Goal: Find specific page/section: Find specific page/section

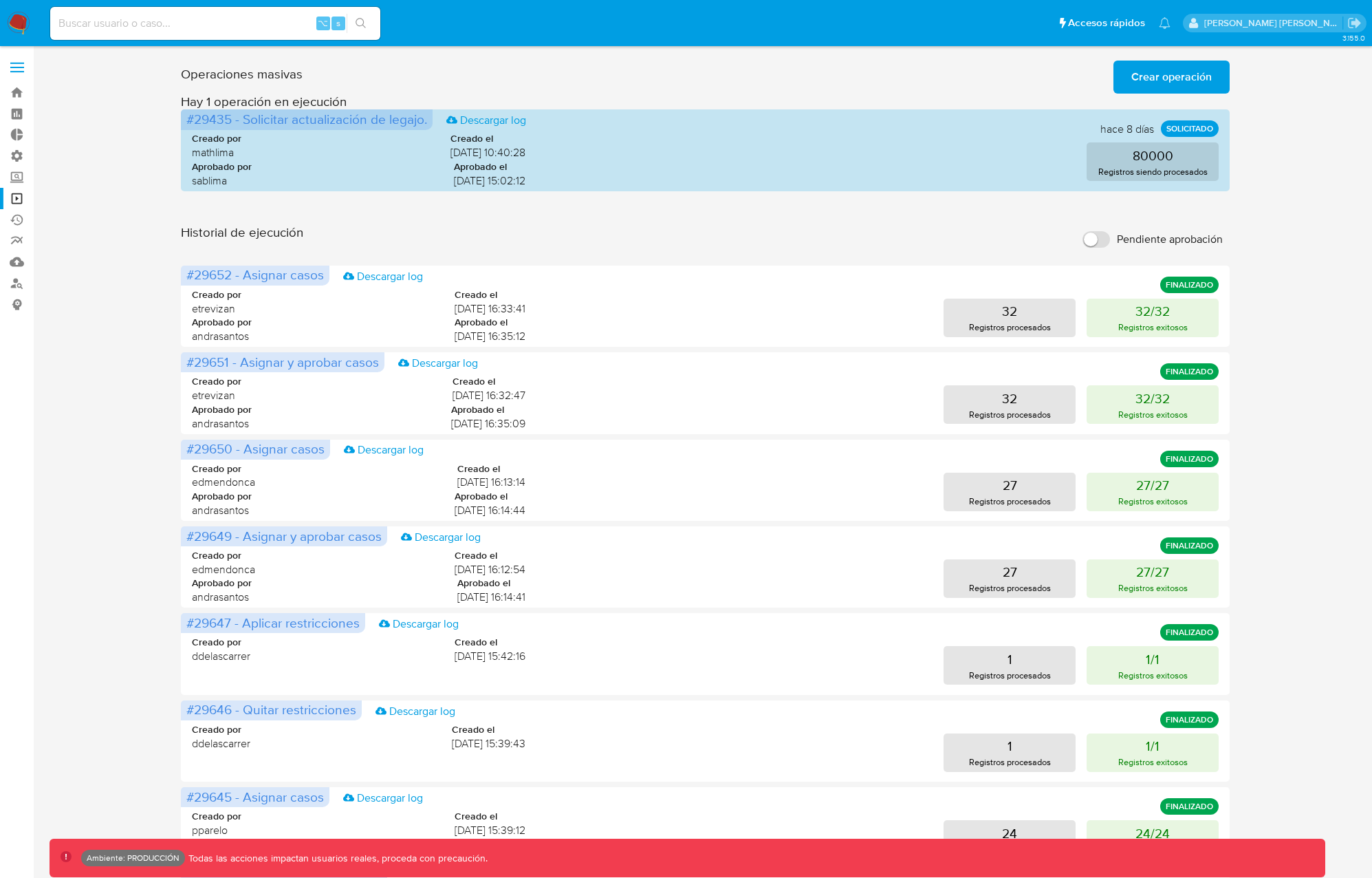
click at [19, 25] on img at bounding box center [18, 23] width 23 height 23
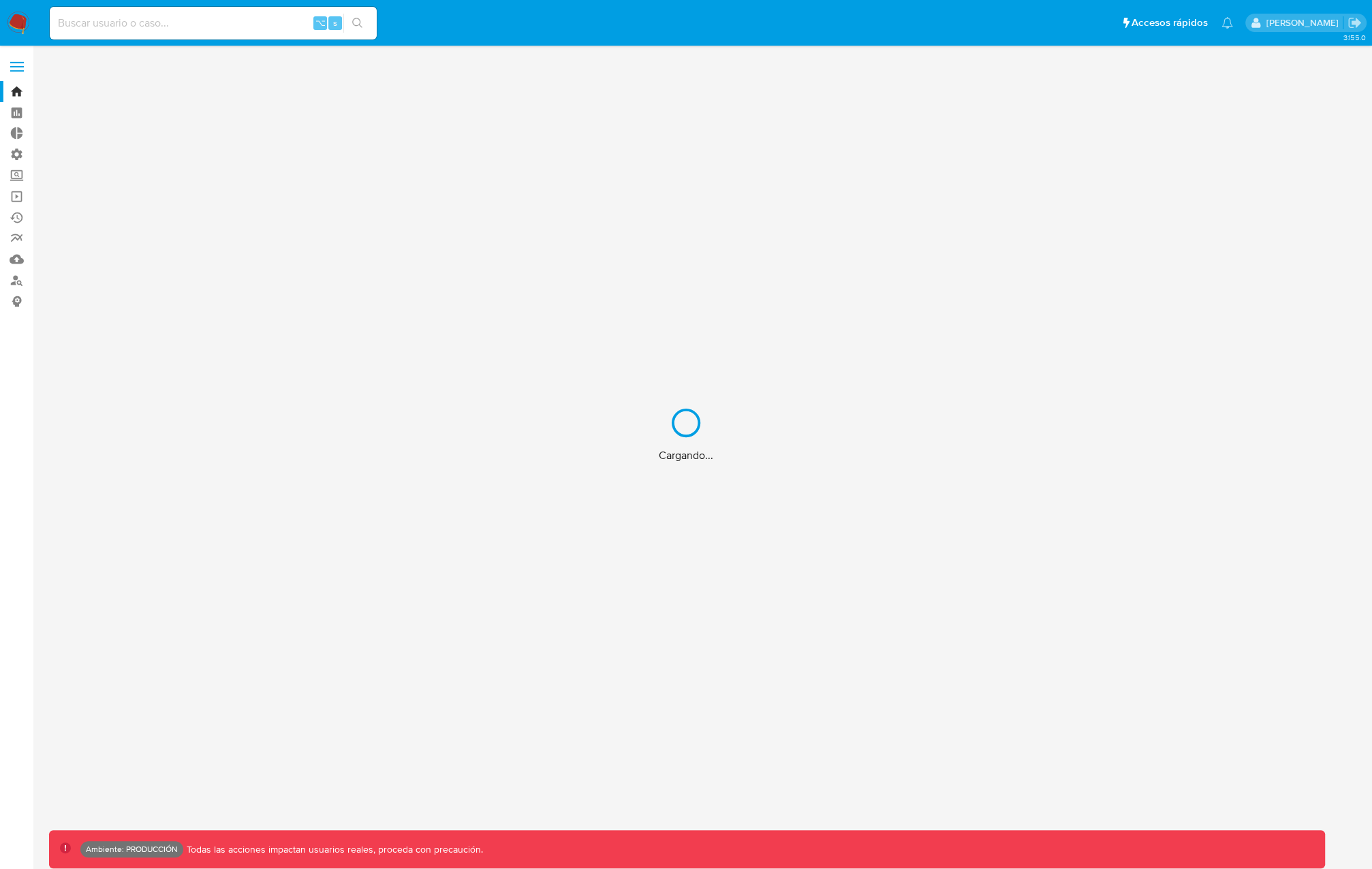
click at [17, 70] on div "Cargando..." at bounding box center [686, 434] width 1372 height 869
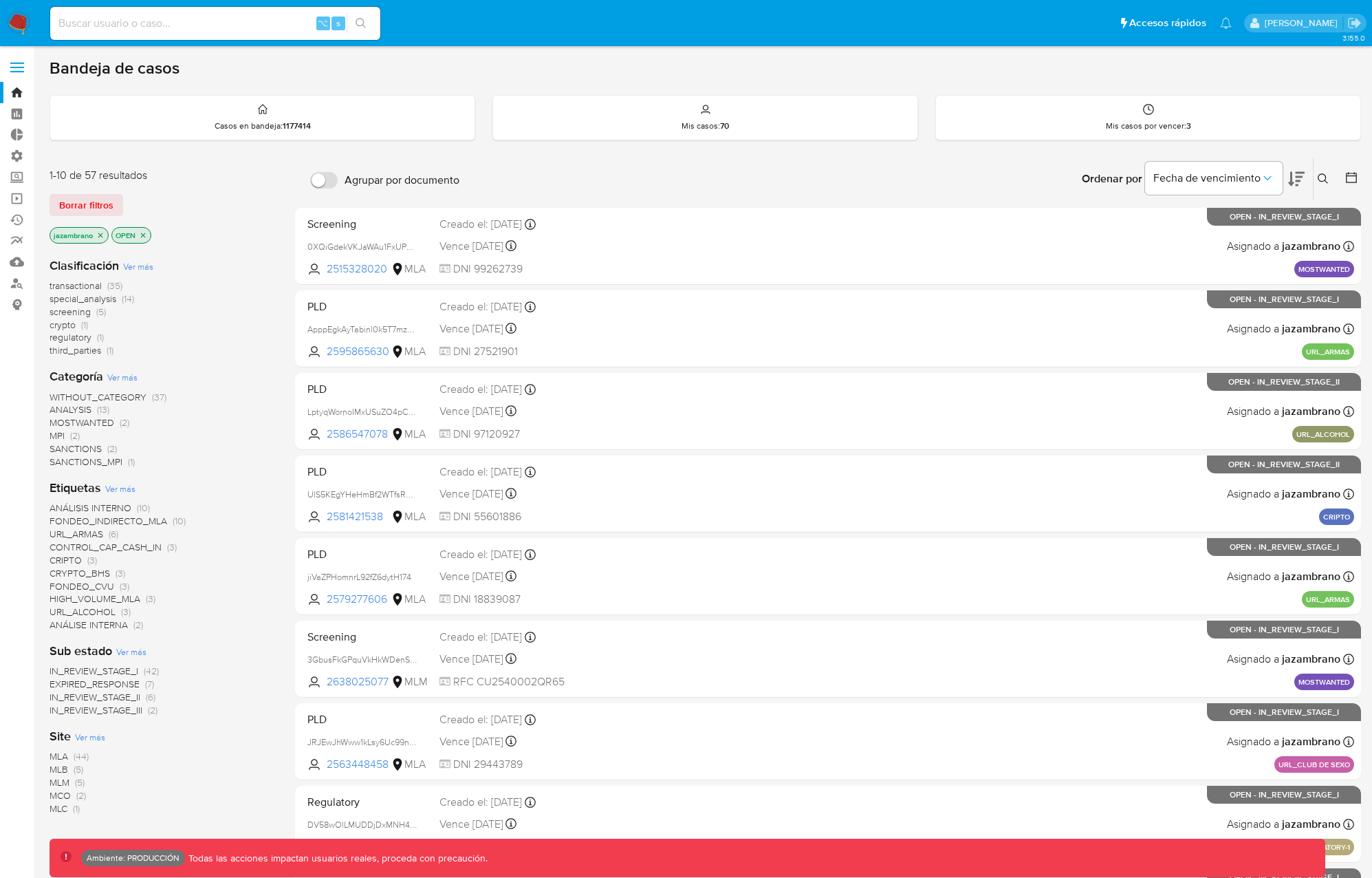
click at [18, 71] on span at bounding box center [17, 72] width 13 height 2
click at [0, 0] on input "checkbox" at bounding box center [0, 0] width 0 height 0
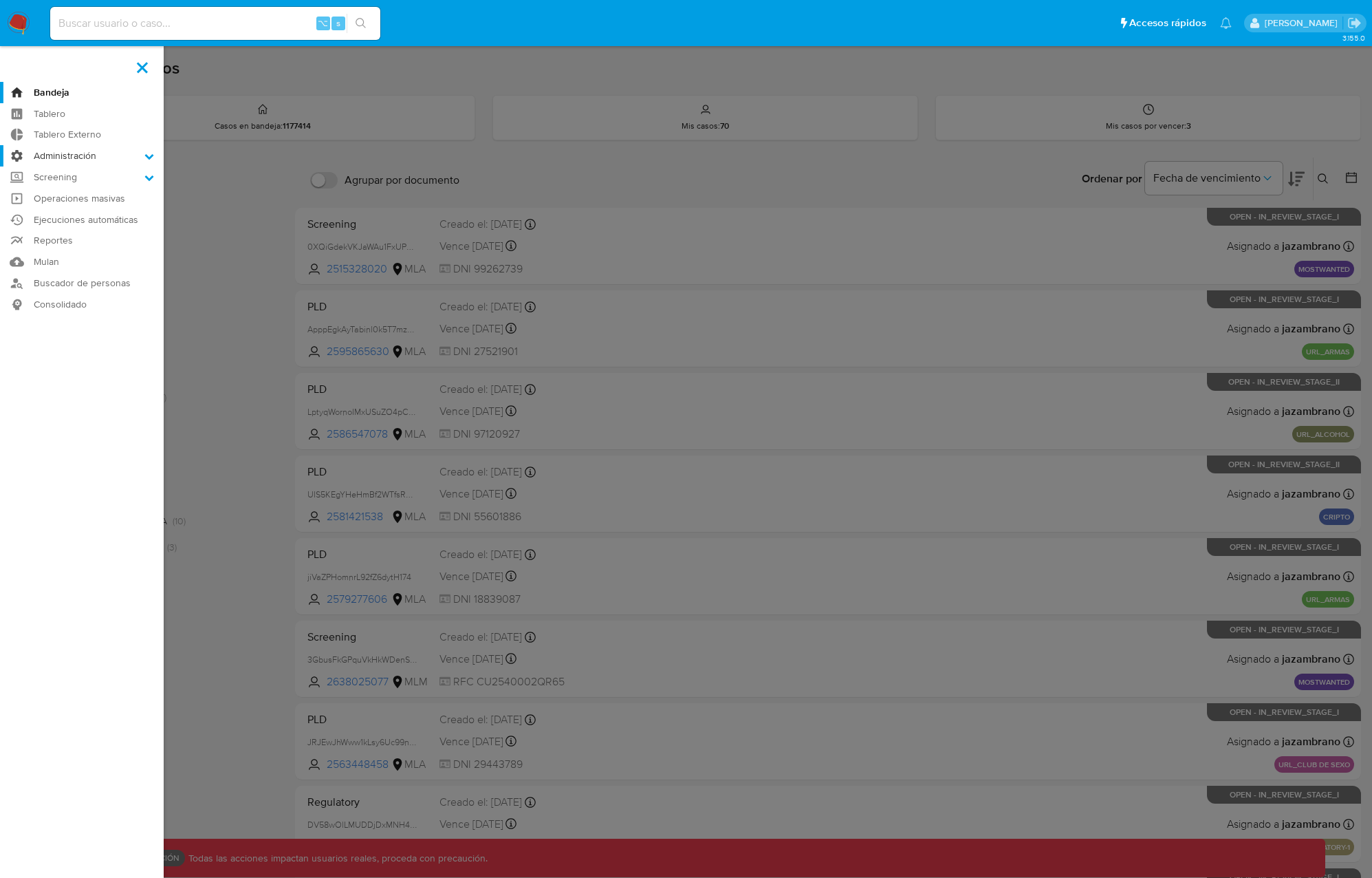
click at [71, 160] on label "Administración" at bounding box center [81, 155] width 163 height 21
click at [0, 0] on input "Administración" at bounding box center [0, 0] width 0 height 0
click at [90, 239] on link "Configuración de Casos" at bounding box center [81, 245] width 163 height 18
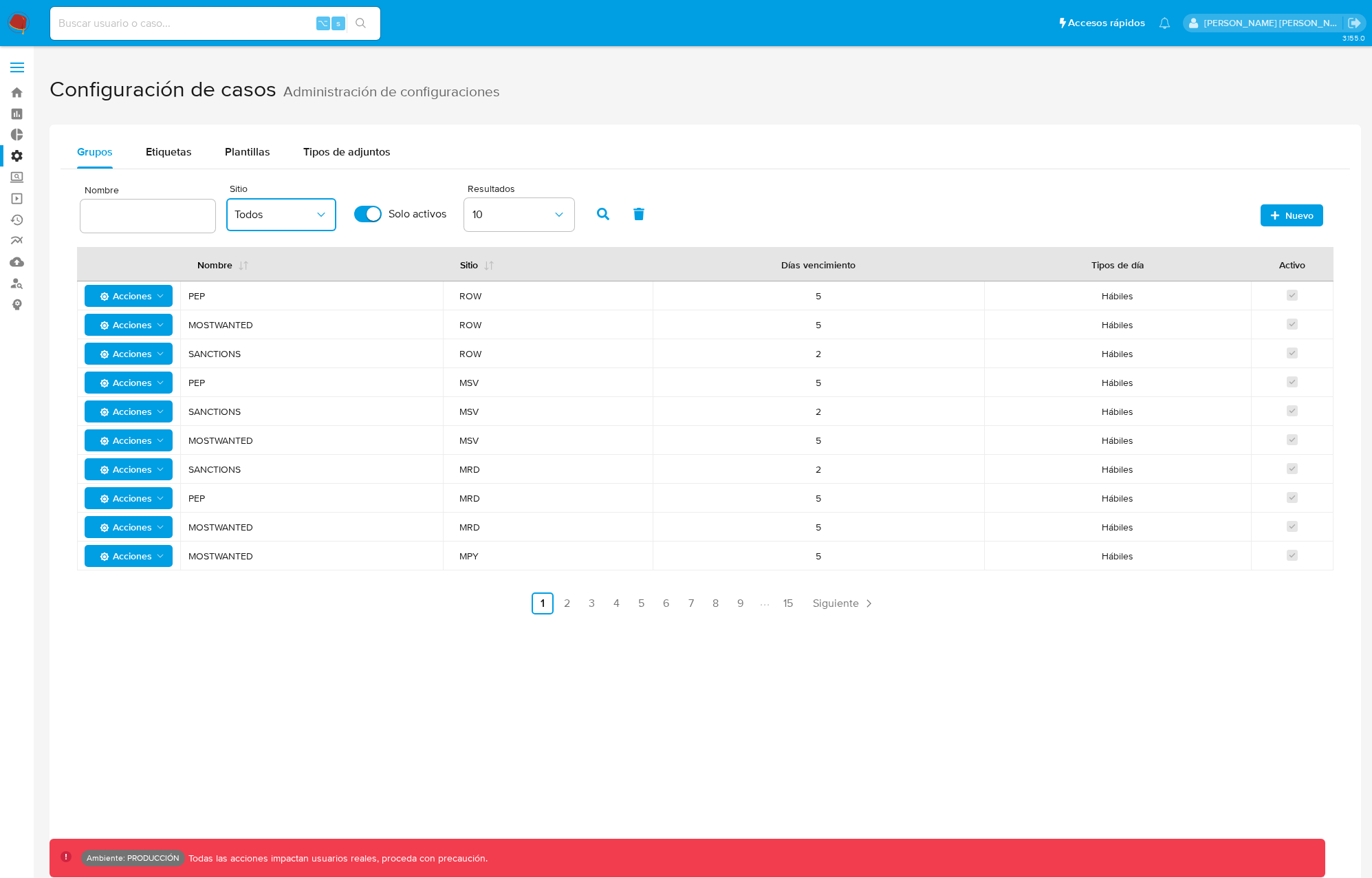
click at [274, 210] on span "Todos" at bounding box center [274, 214] width 80 height 13
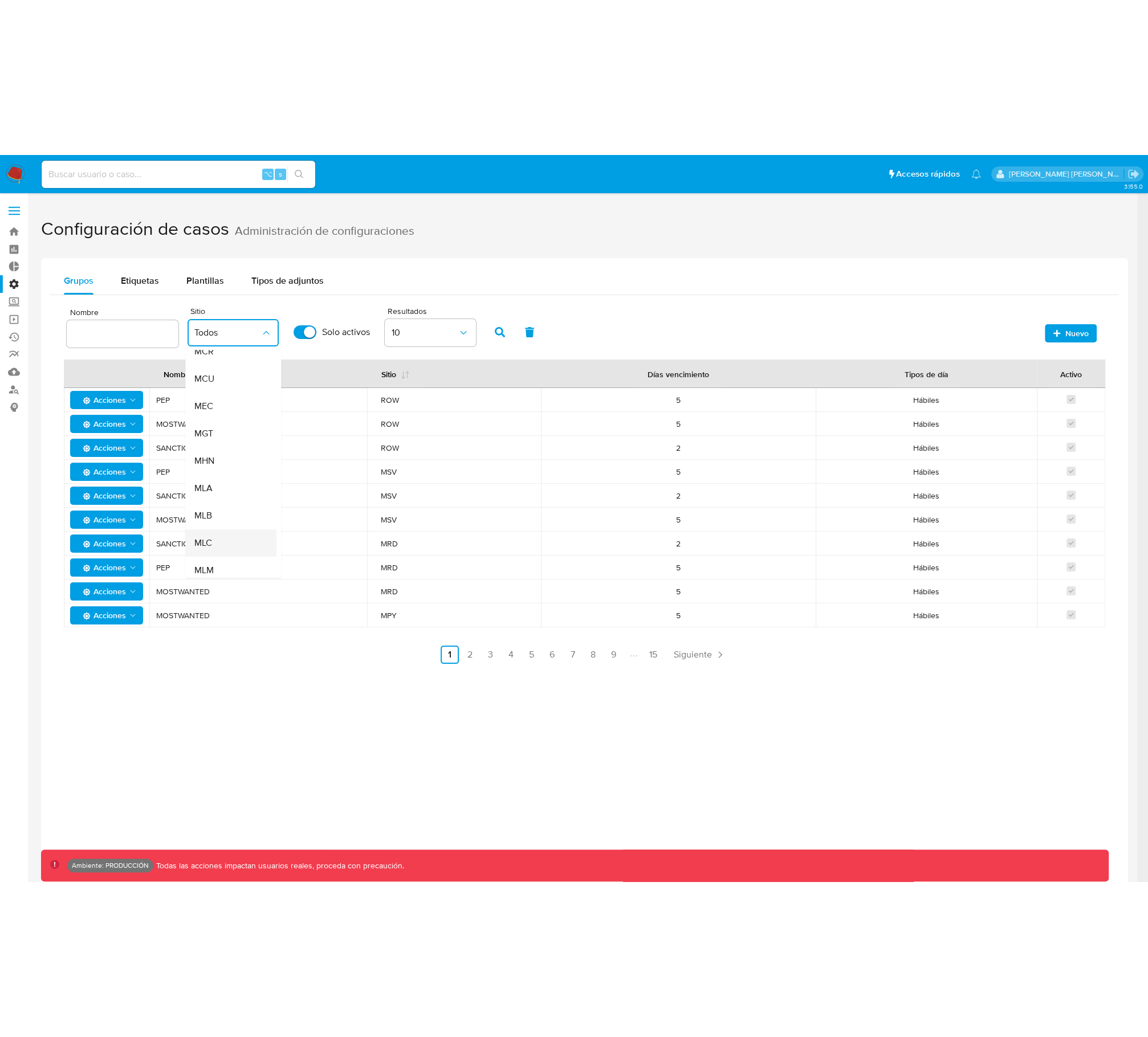
scroll to position [158, 0]
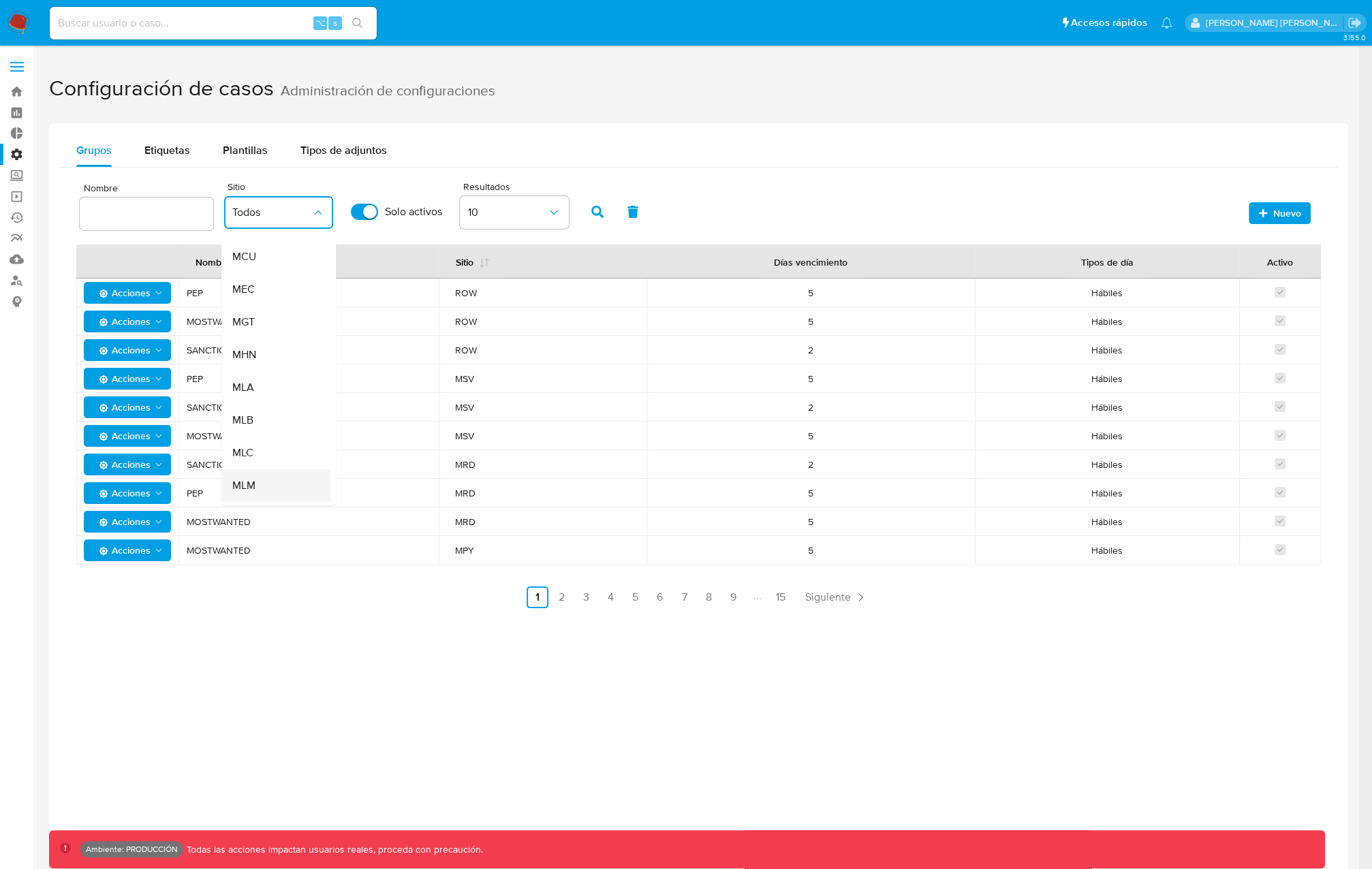
click at [265, 482] on div "MLM" at bounding box center [271, 485] width 79 height 32
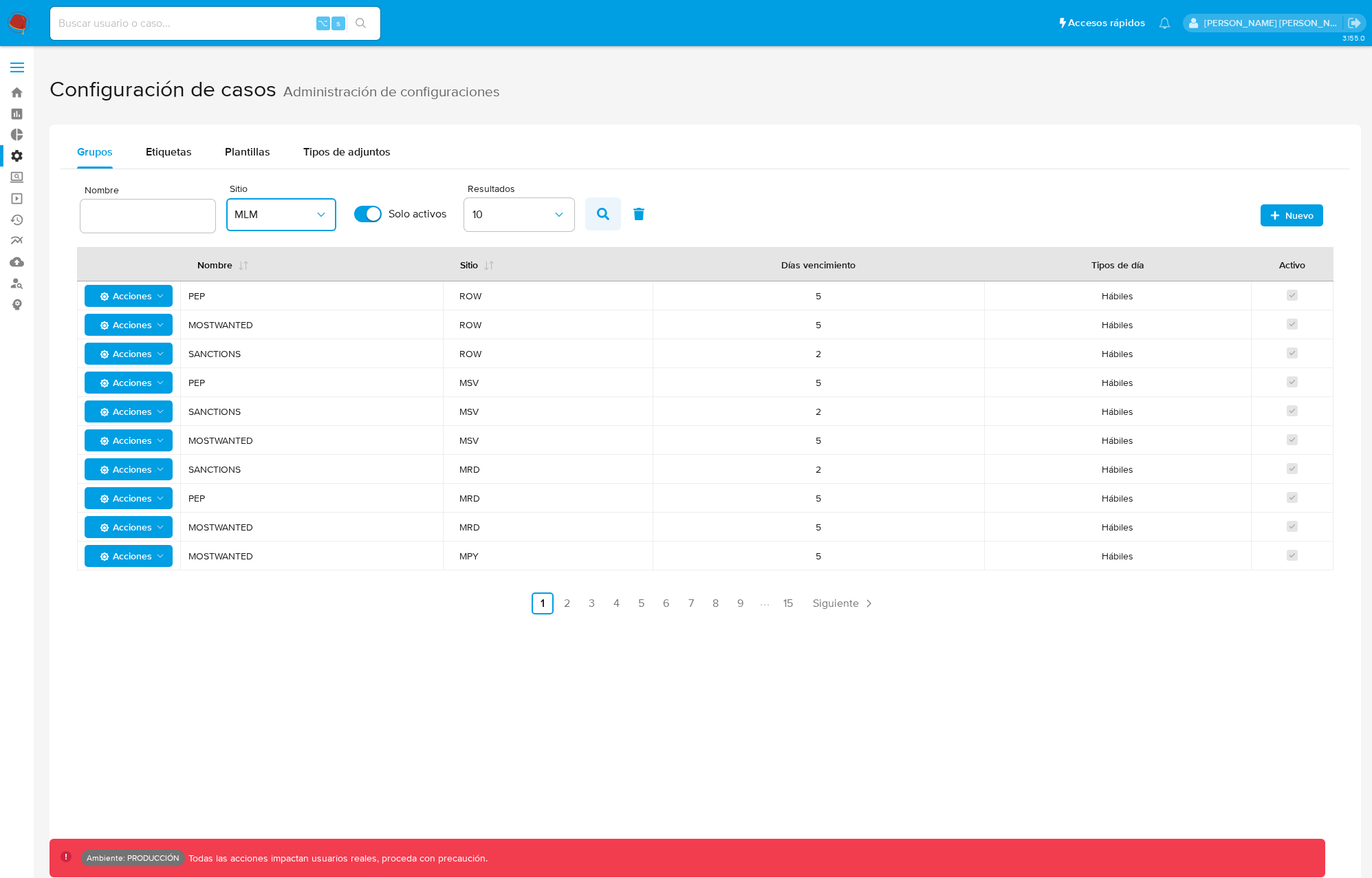
click at [601, 214] on icon "button" at bounding box center [603, 214] width 13 height 13
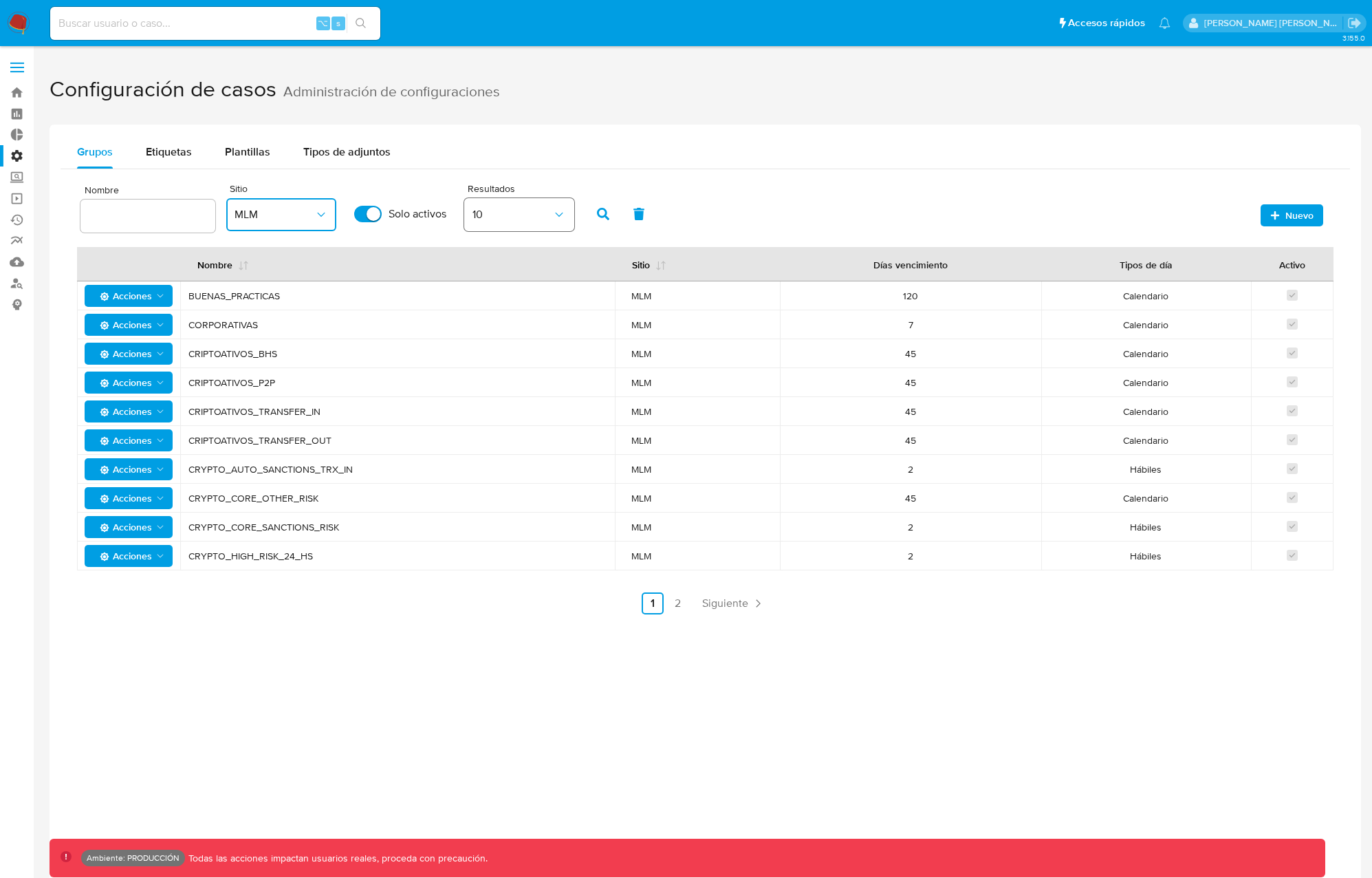
click at [544, 224] on button "10" at bounding box center [518, 214] width 110 height 33
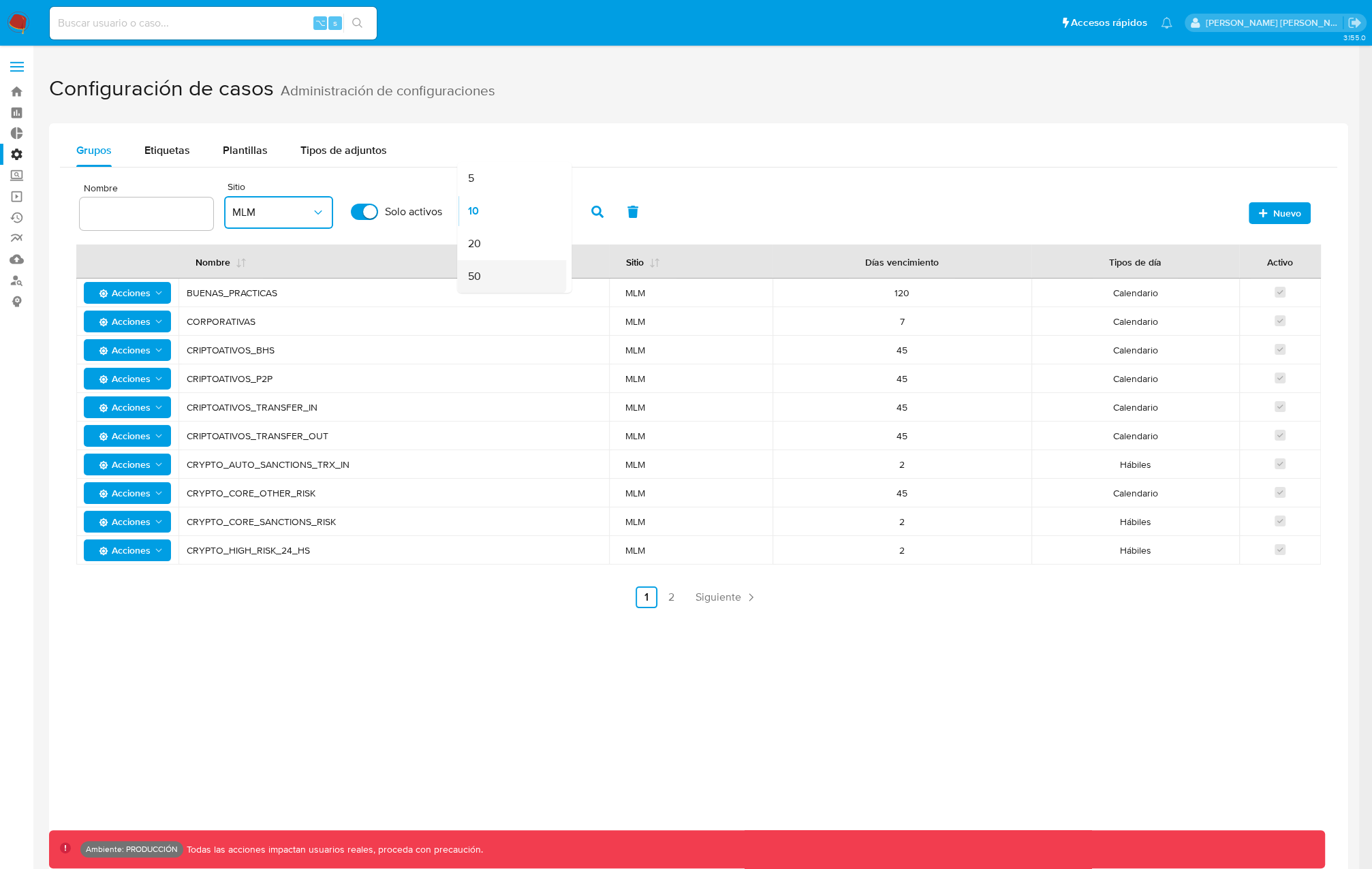
click at [492, 279] on div "50" at bounding box center [507, 276] width 79 height 32
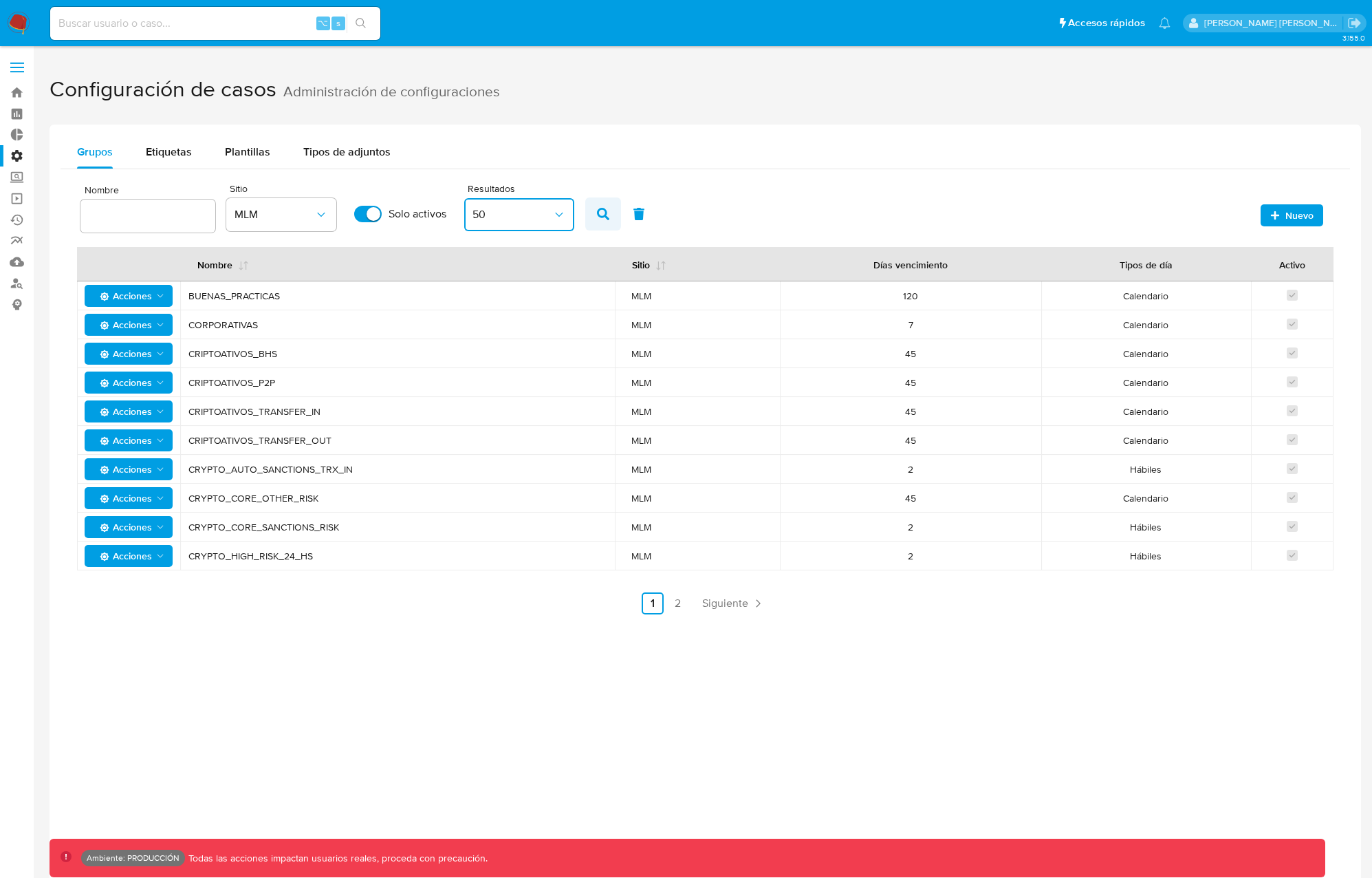
click at [597, 209] on icon "button" at bounding box center [603, 214] width 13 height 13
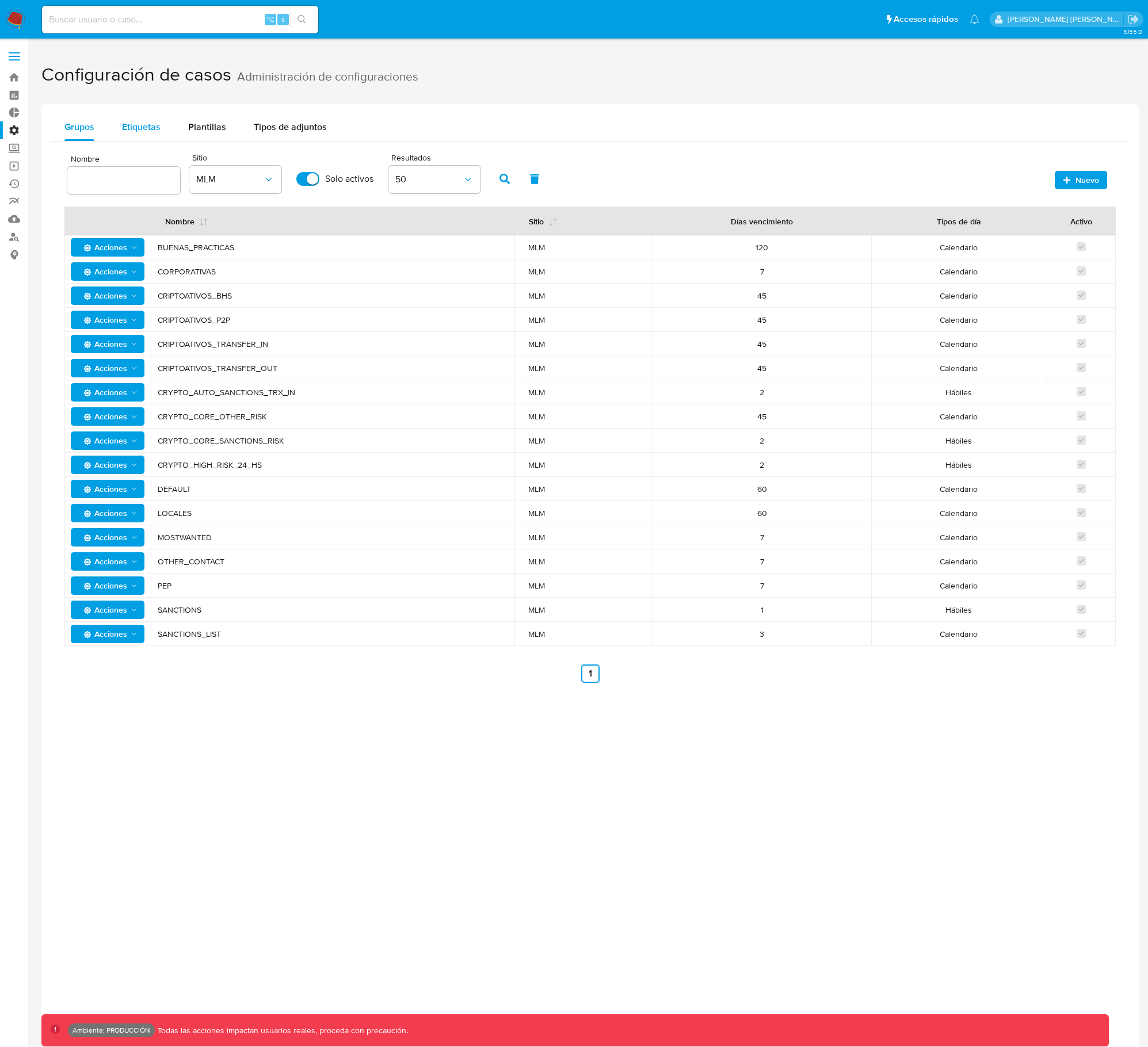
click at [149, 128] on span "Etiquetas" at bounding box center [141, 127] width 39 height 13
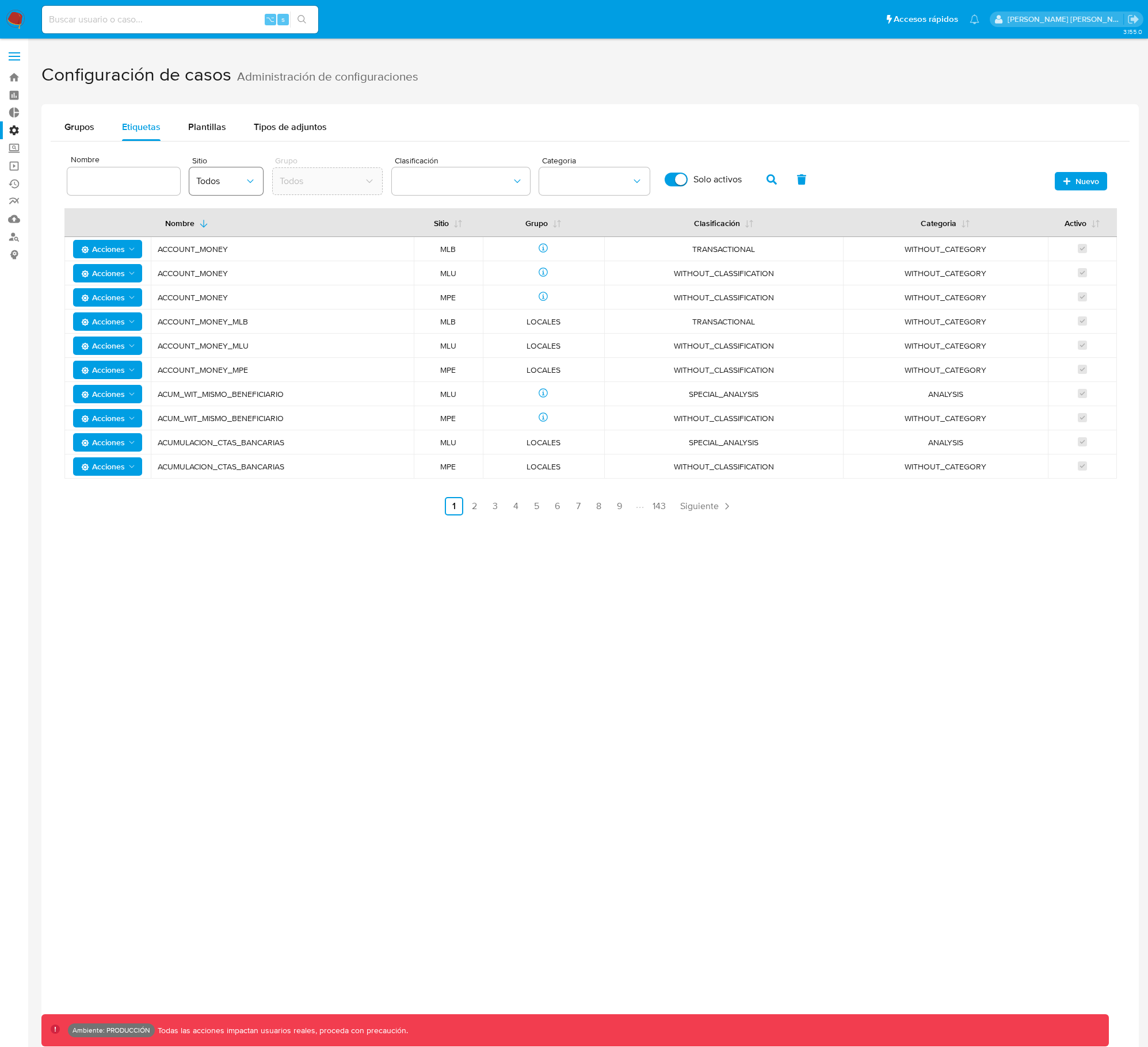
click at [237, 185] on span "Todos" at bounding box center [220, 181] width 48 height 11
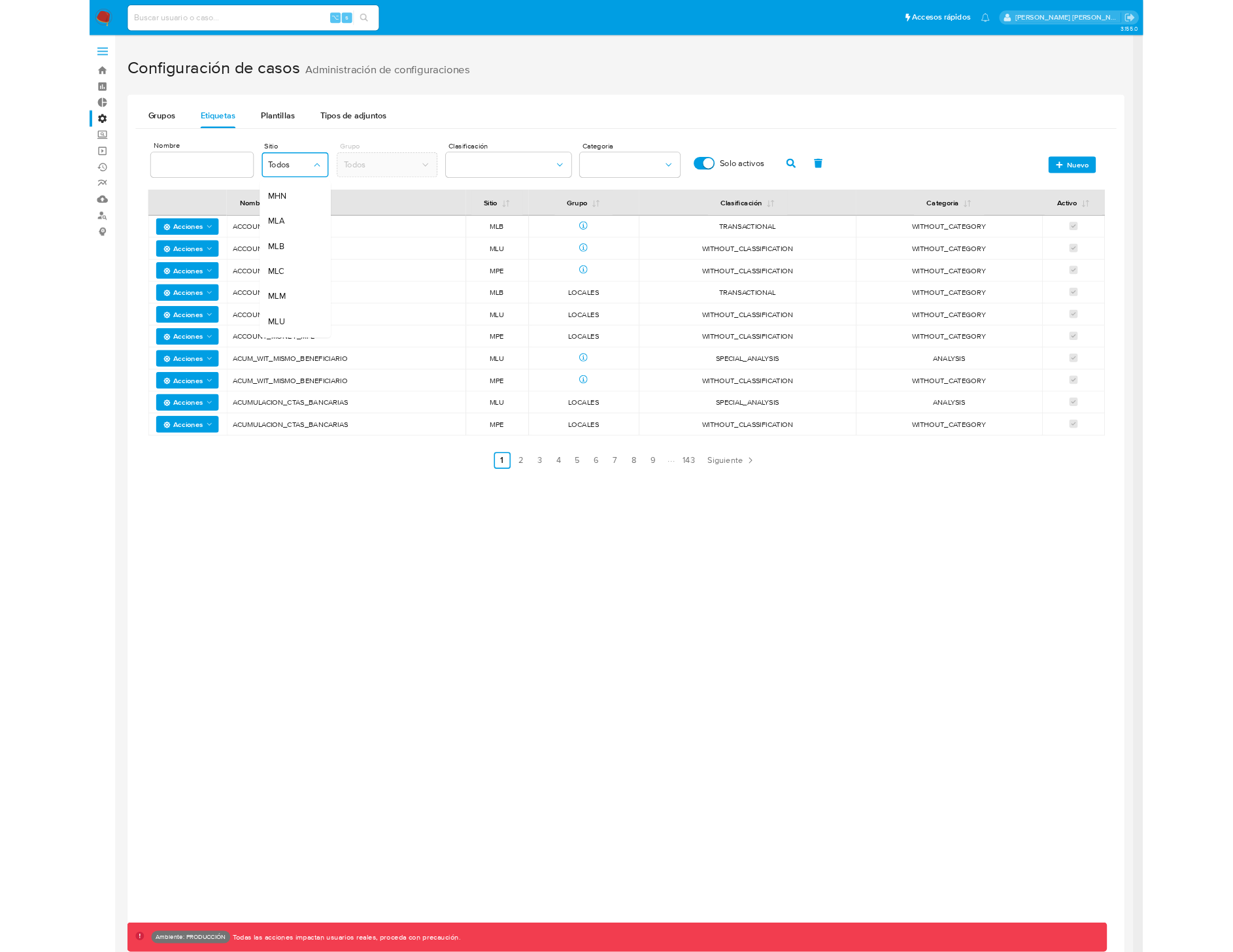
scroll to position [289, 0]
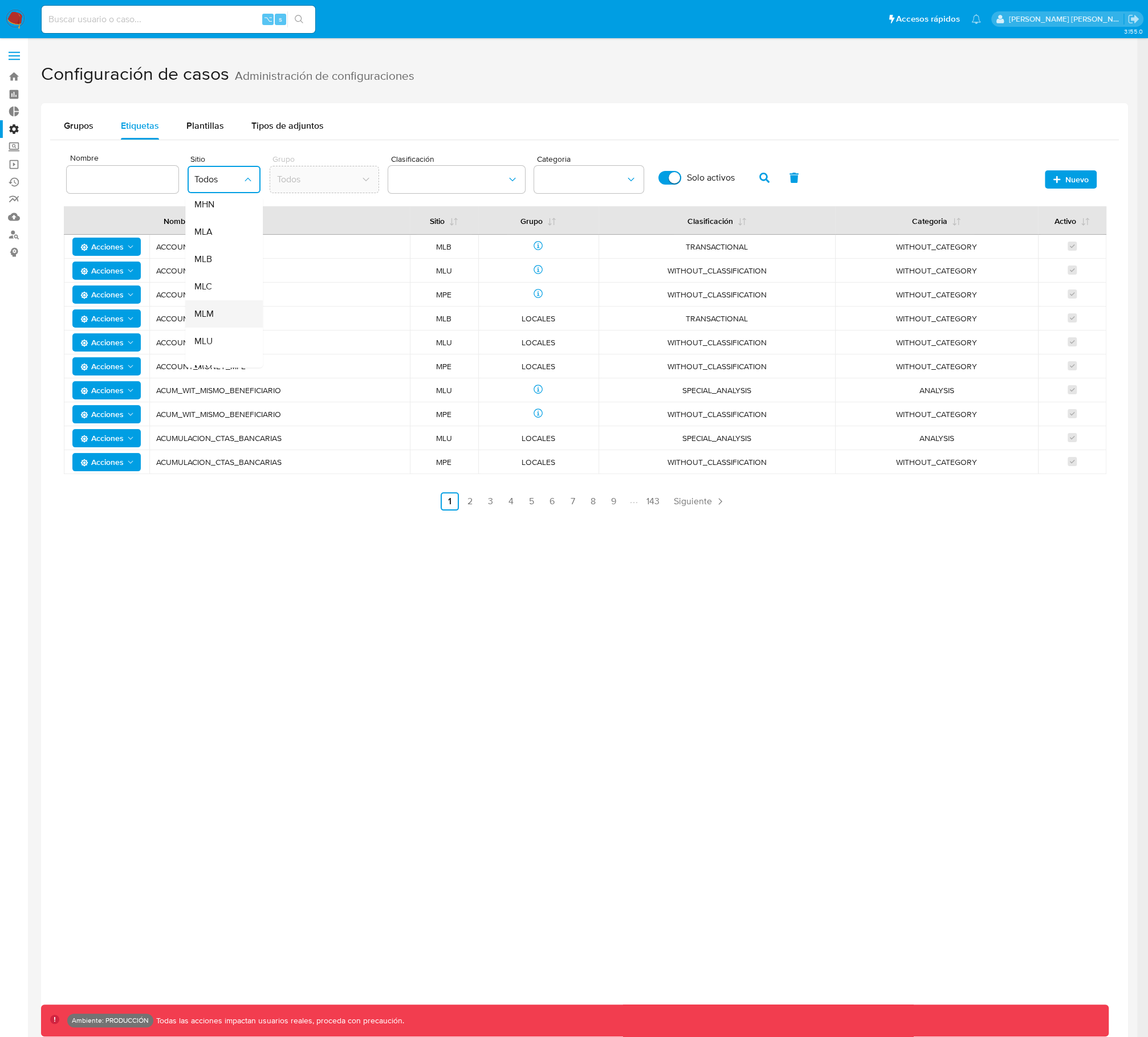
click at [212, 317] on div "MLM" at bounding box center [221, 314] width 53 height 27
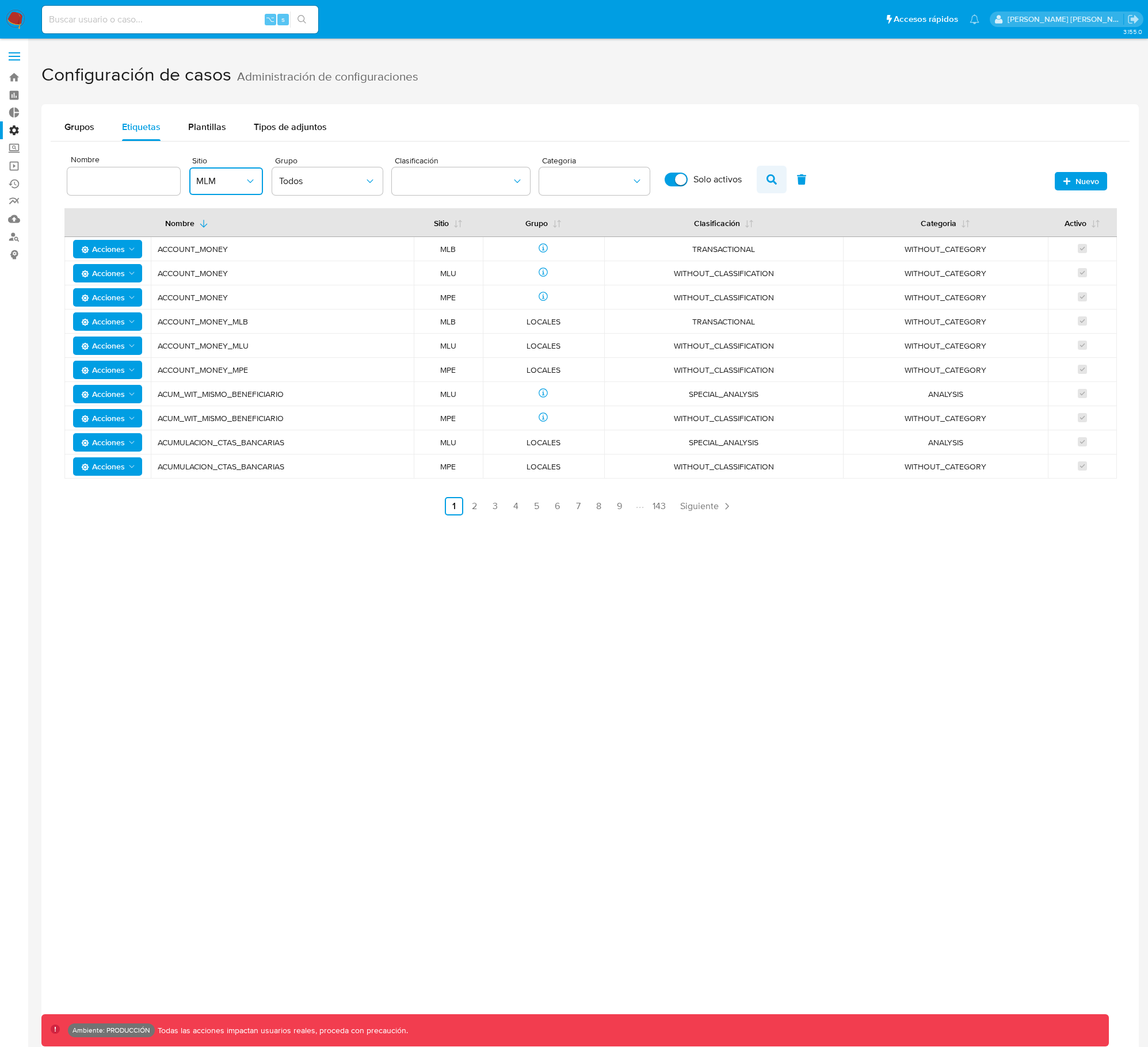
click at [769, 178] on icon "button" at bounding box center [772, 179] width 11 height 11
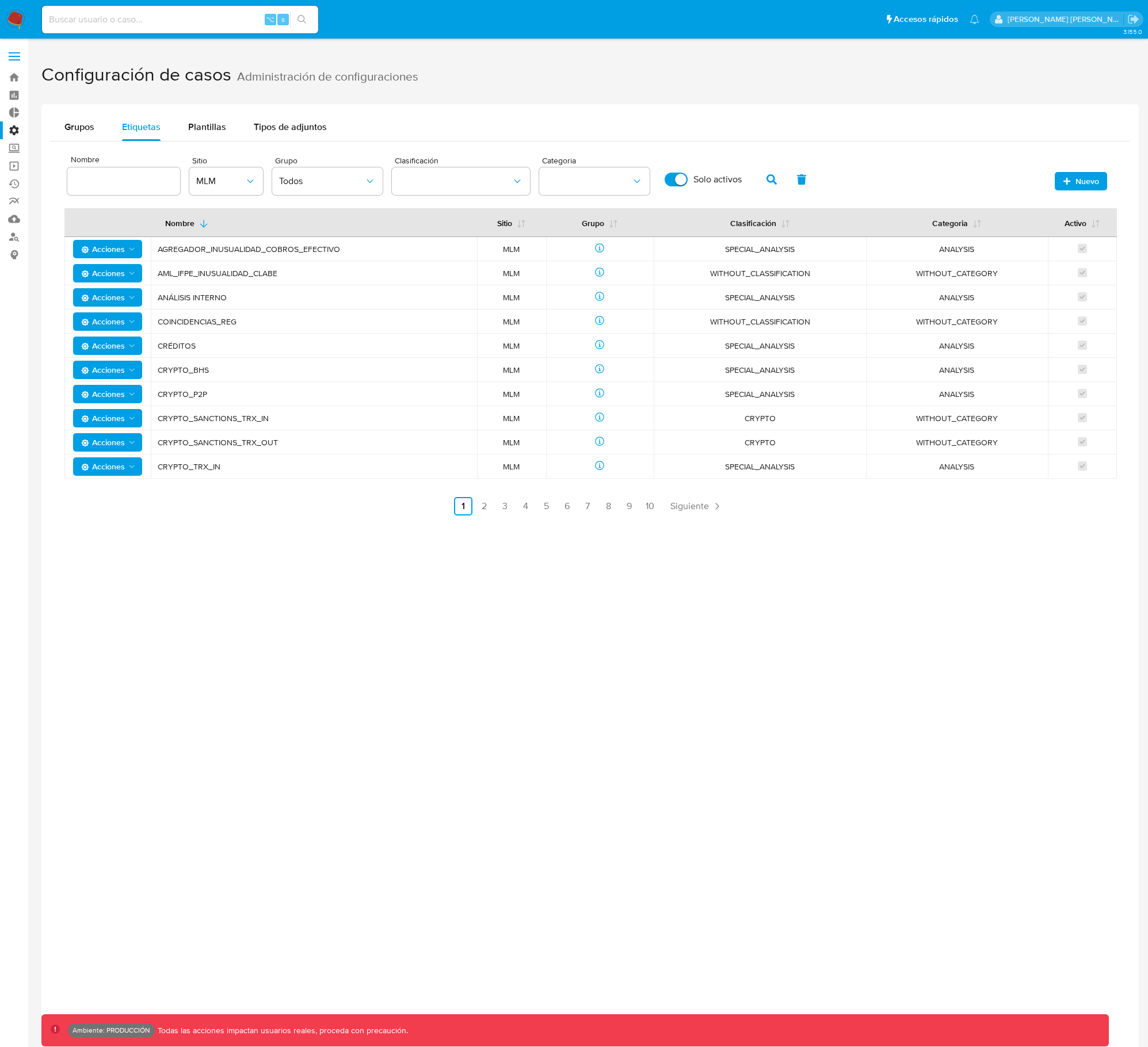
click at [784, 610] on div "Grupos Etiquetas Plantillas Tipos de adjuntos Nombre Sitio MLM Grupo Todos Clas…" at bounding box center [590, 628] width 1098 height 1047
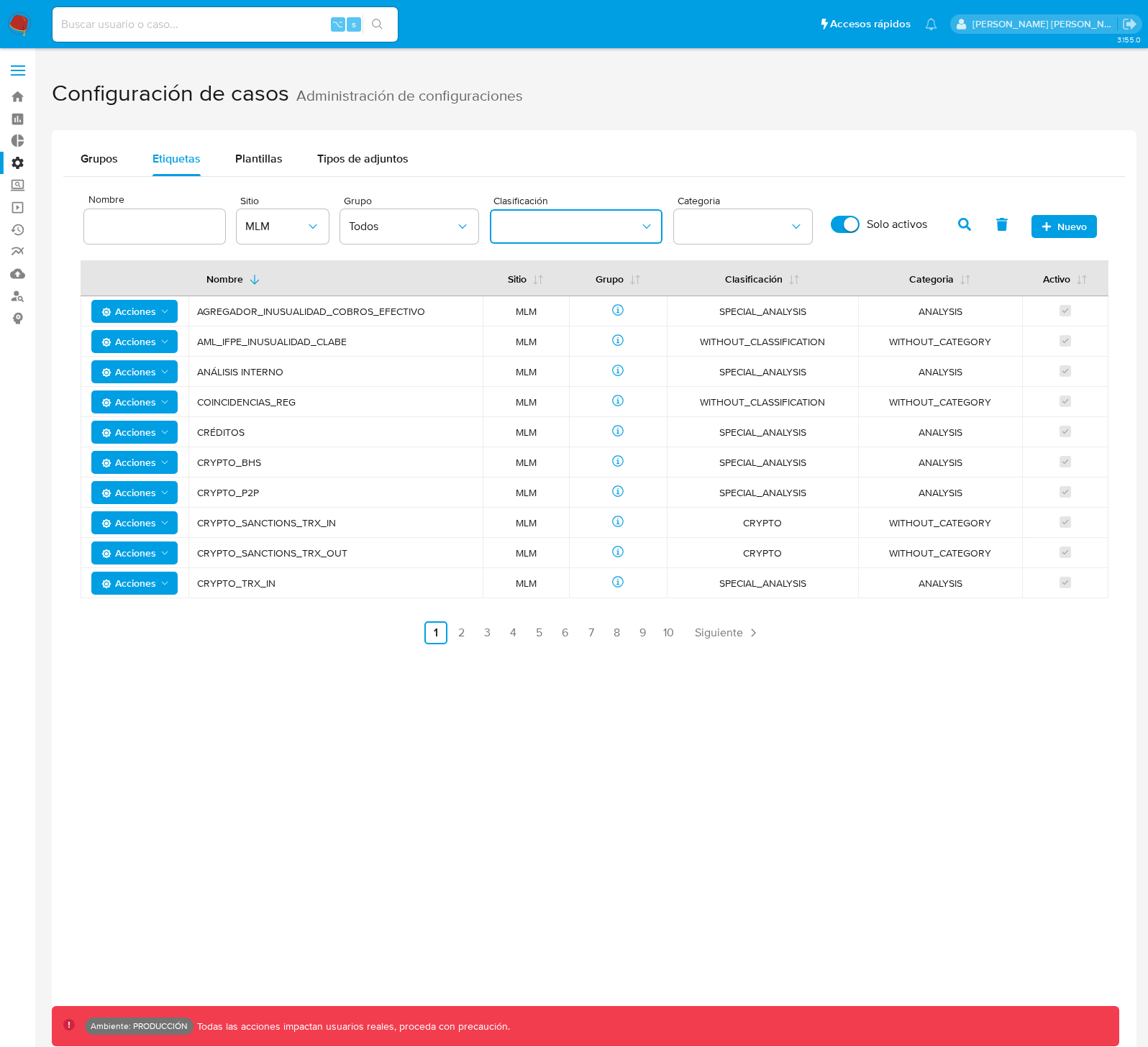
click at [592, 229] on button "classification" at bounding box center [575, 226] width 173 height 34
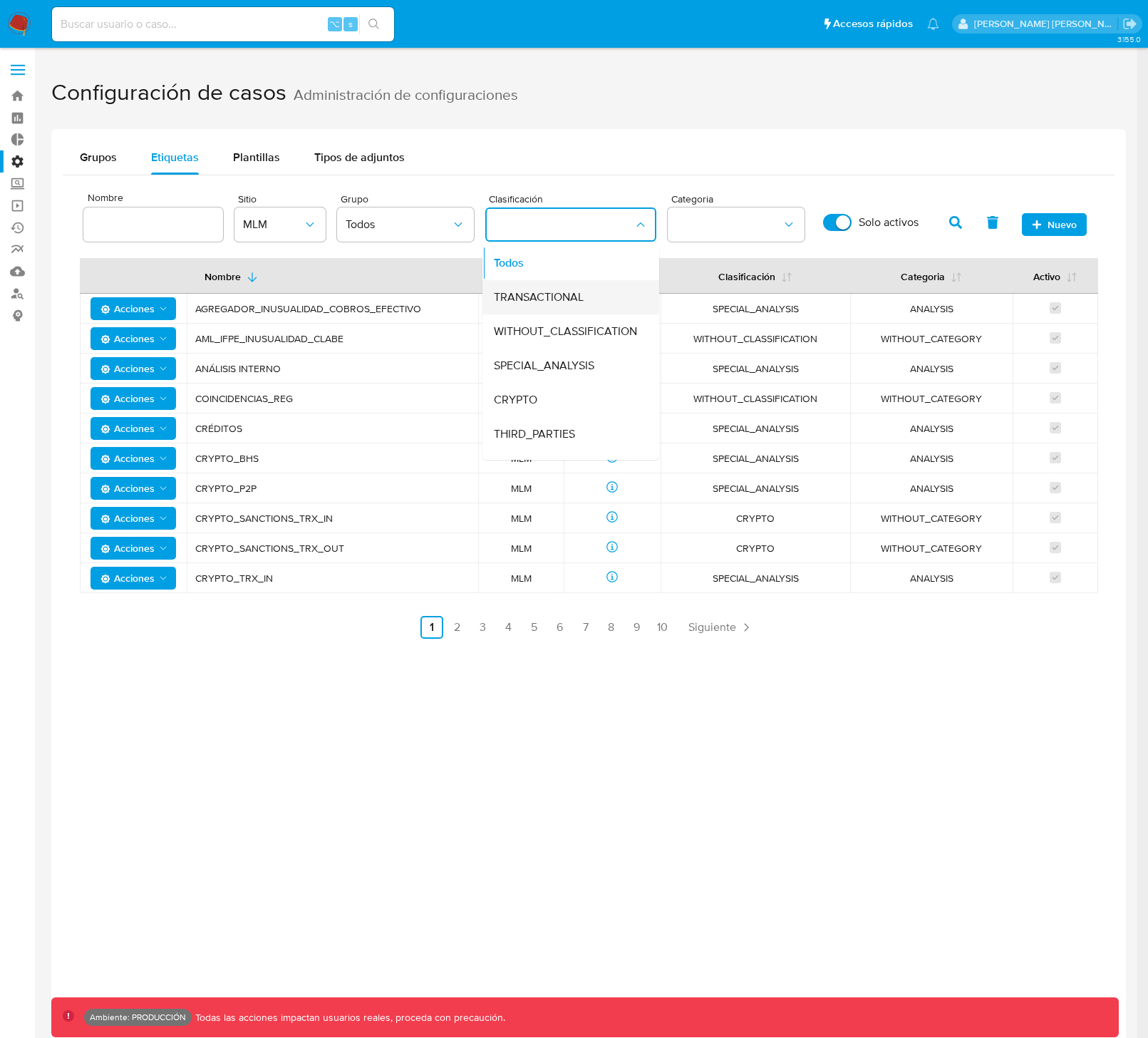
click at [570, 292] on span "TRANSACTIONAL" at bounding box center [538, 297] width 89 height 14
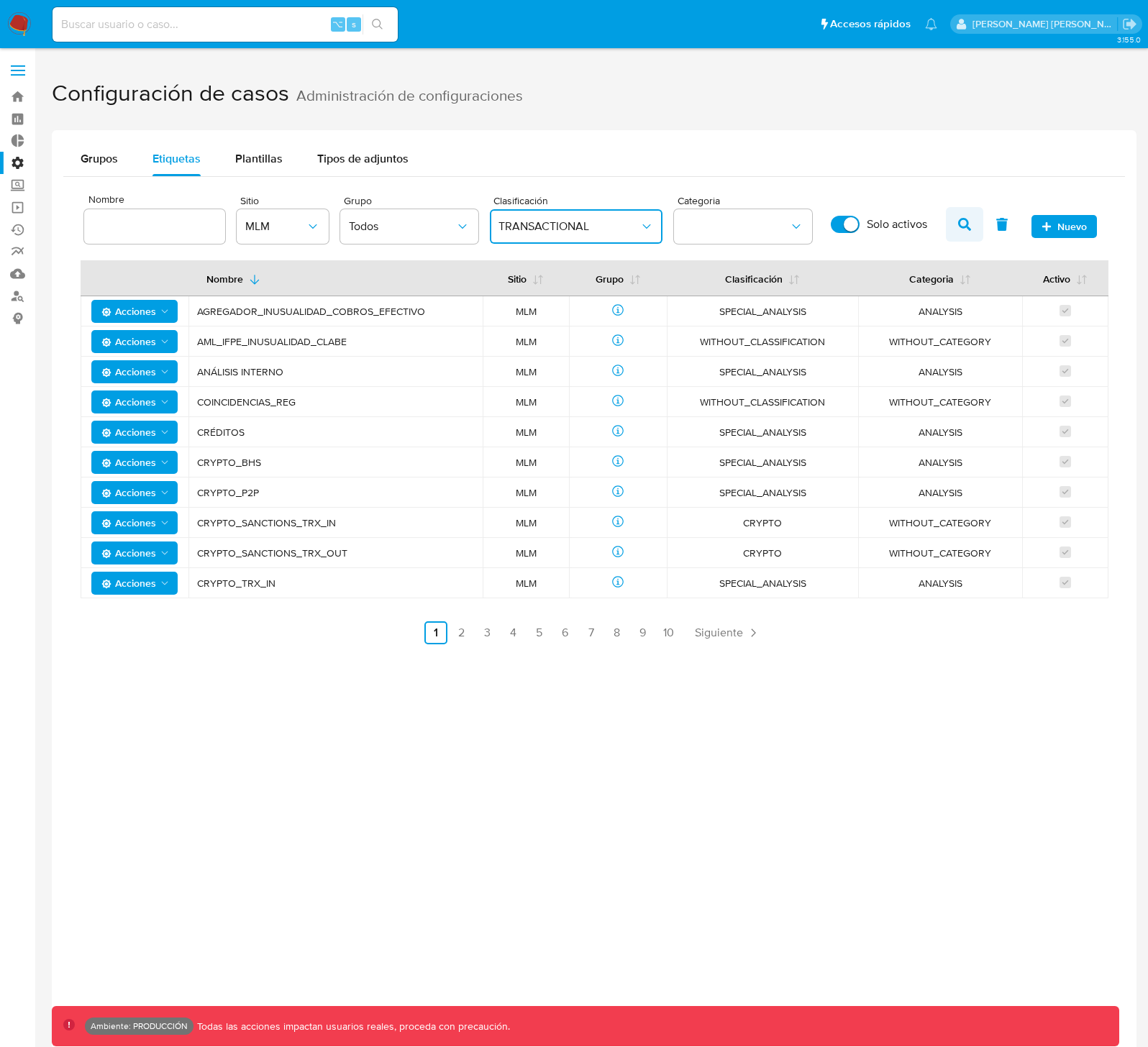
click at [965, 224] on icon "button" at bounding box center [964, 224] width 13 height 13
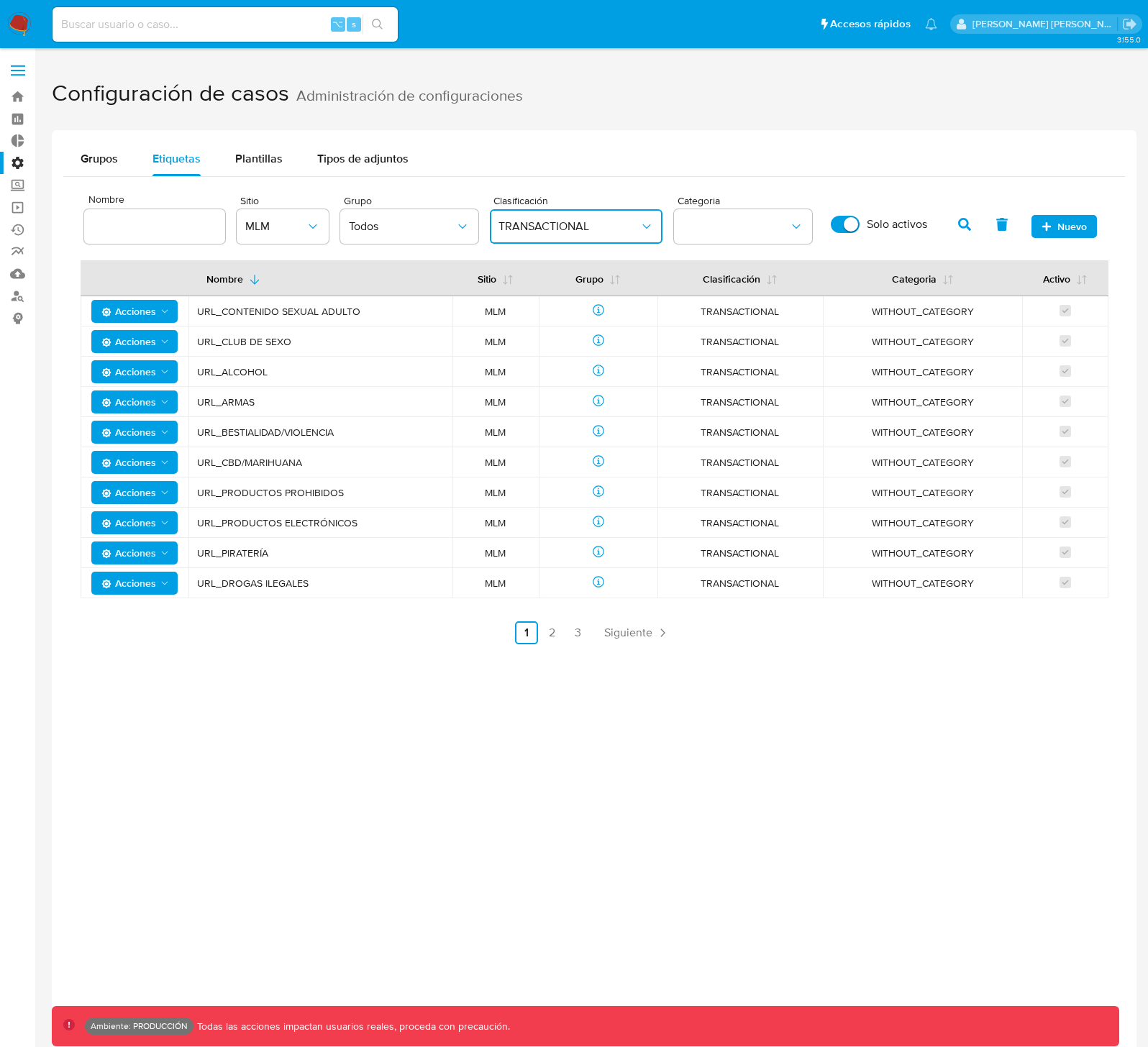
click at [227, 400] on span "URL_ARMAS" at bounding box center [320, 402] width 247 height 13
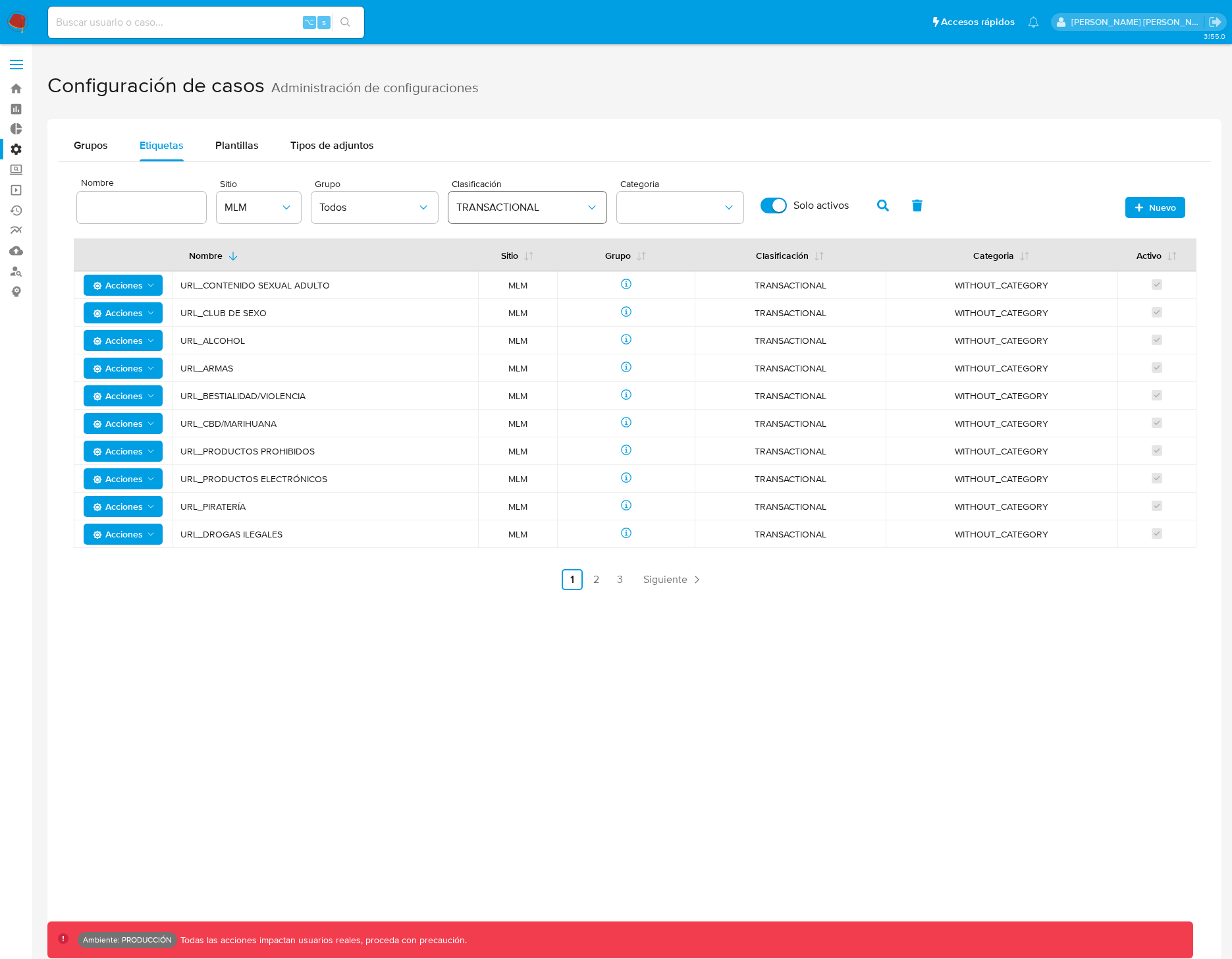
click at [518, 217] on button "TRANSACTIONAL" at bounding box center [527, 207] width 158 height 31
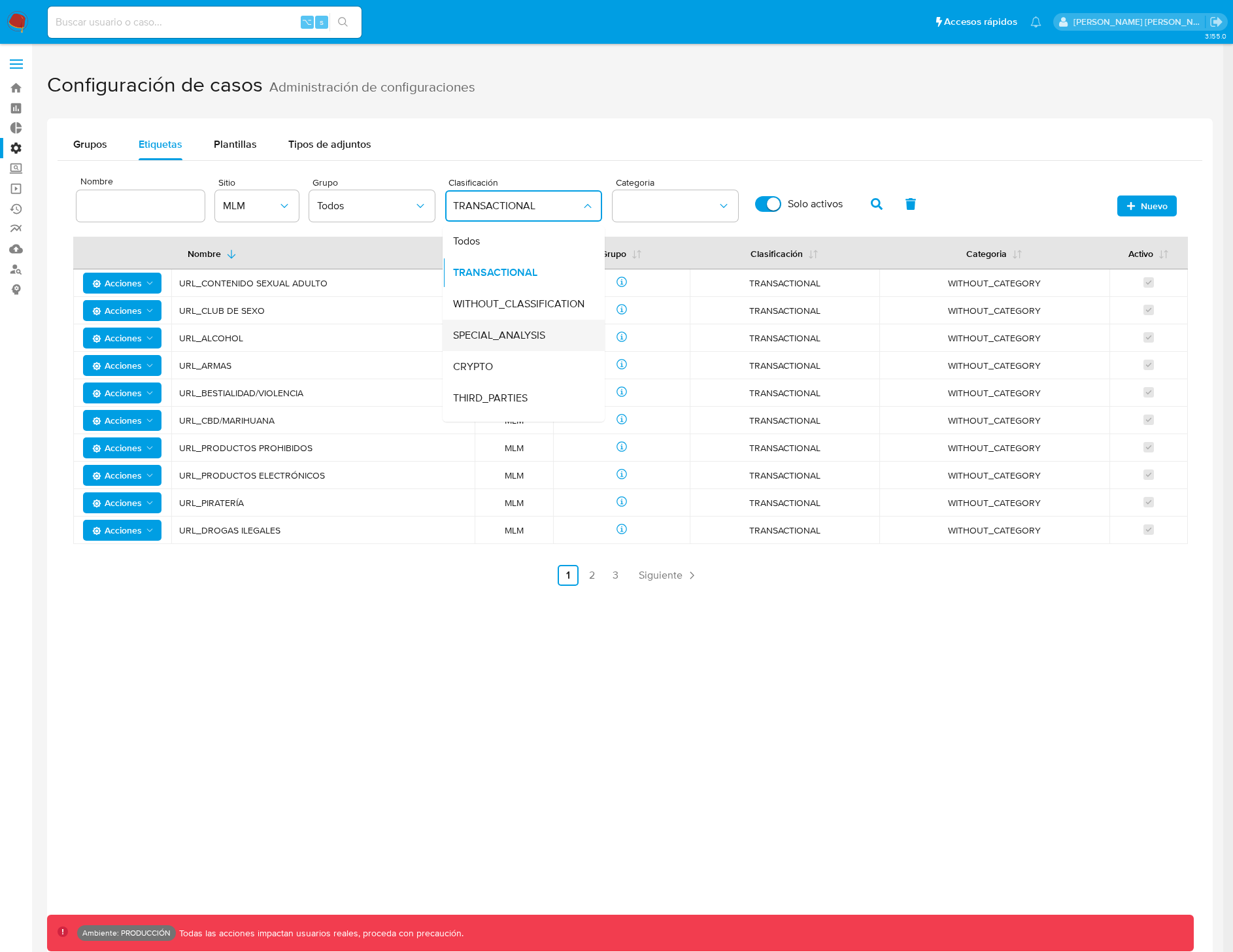
click at [513, 330] on span "SPECIAL_ANALYSIS" at bounding box center [499, 335] width 92 height 13
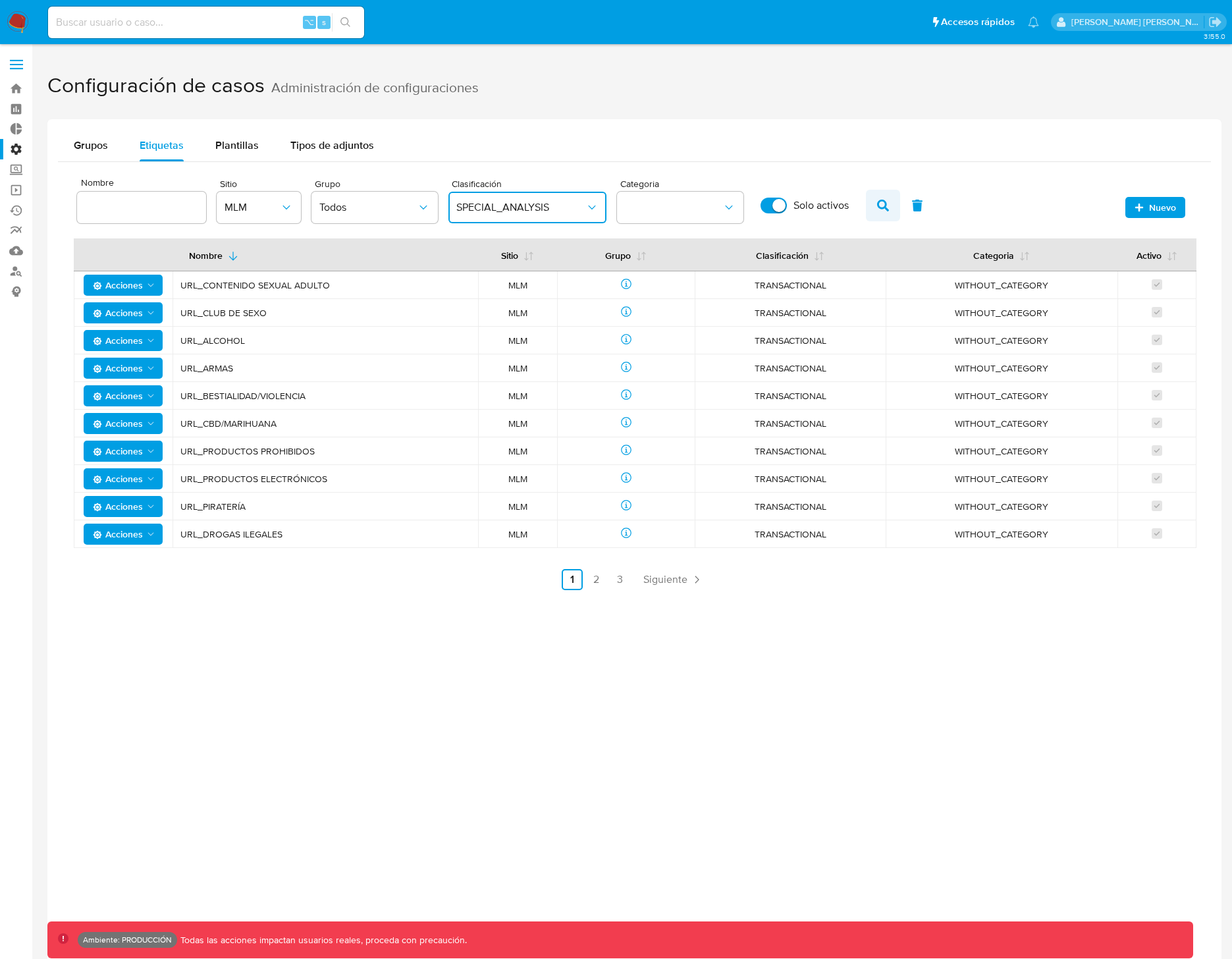
click at [886, 208] on icon "button" at bounding box center [883, 205] width 12 height 12
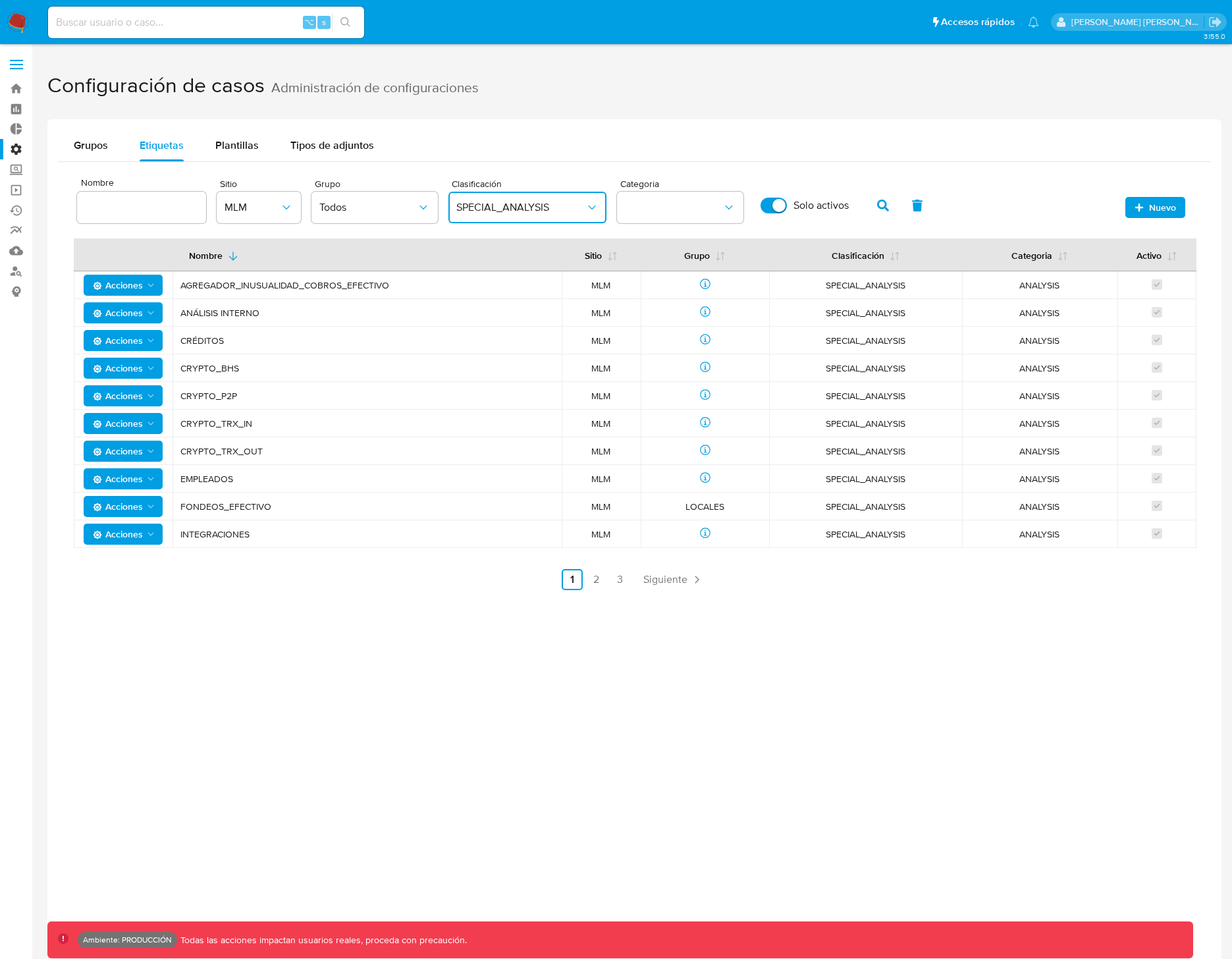
click at [234, 505] on span "FONDEOS_EFECTIVO" at bounding box center [367, 506] width 374 height 12
click at [218, 318] on td "ANÁLISIS INTERNO" at bounding box center [367, 313] width 389 height 27
click at [225, 311] on span "ANÁLISIS INTERNO" at bounding box center [367, 313] width 374 height 12
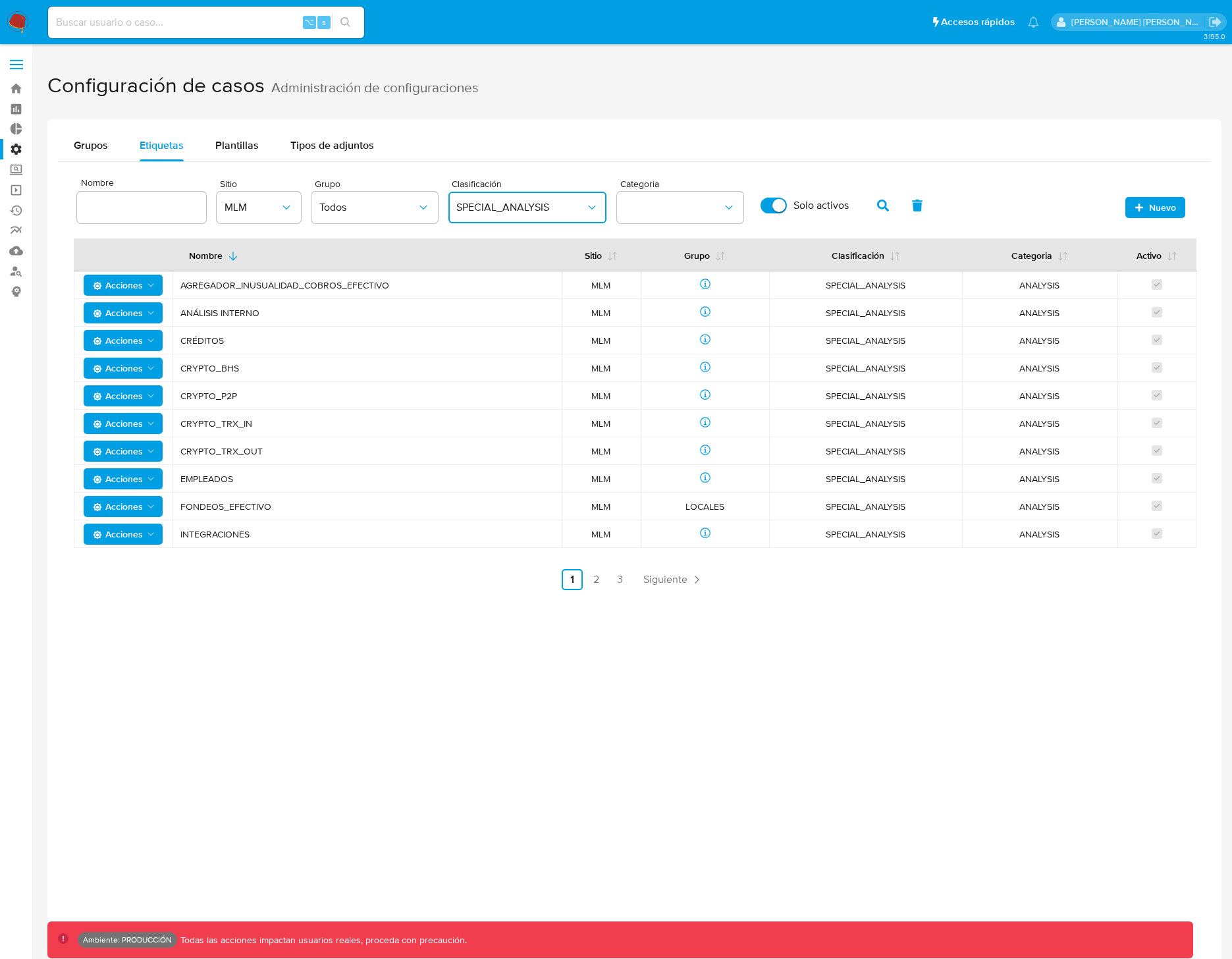
click at [225, 311] on span "ANÁLISIS INTERNO" at bounding box center [367, 313] width 374 height 12
click at [223, 370] on span "CRYPTO_BHS" at bounding box center [367, 368] width 374 height 12
click at [592, 577] on link "2" at bounding box center [596, 579] width 21 height 21
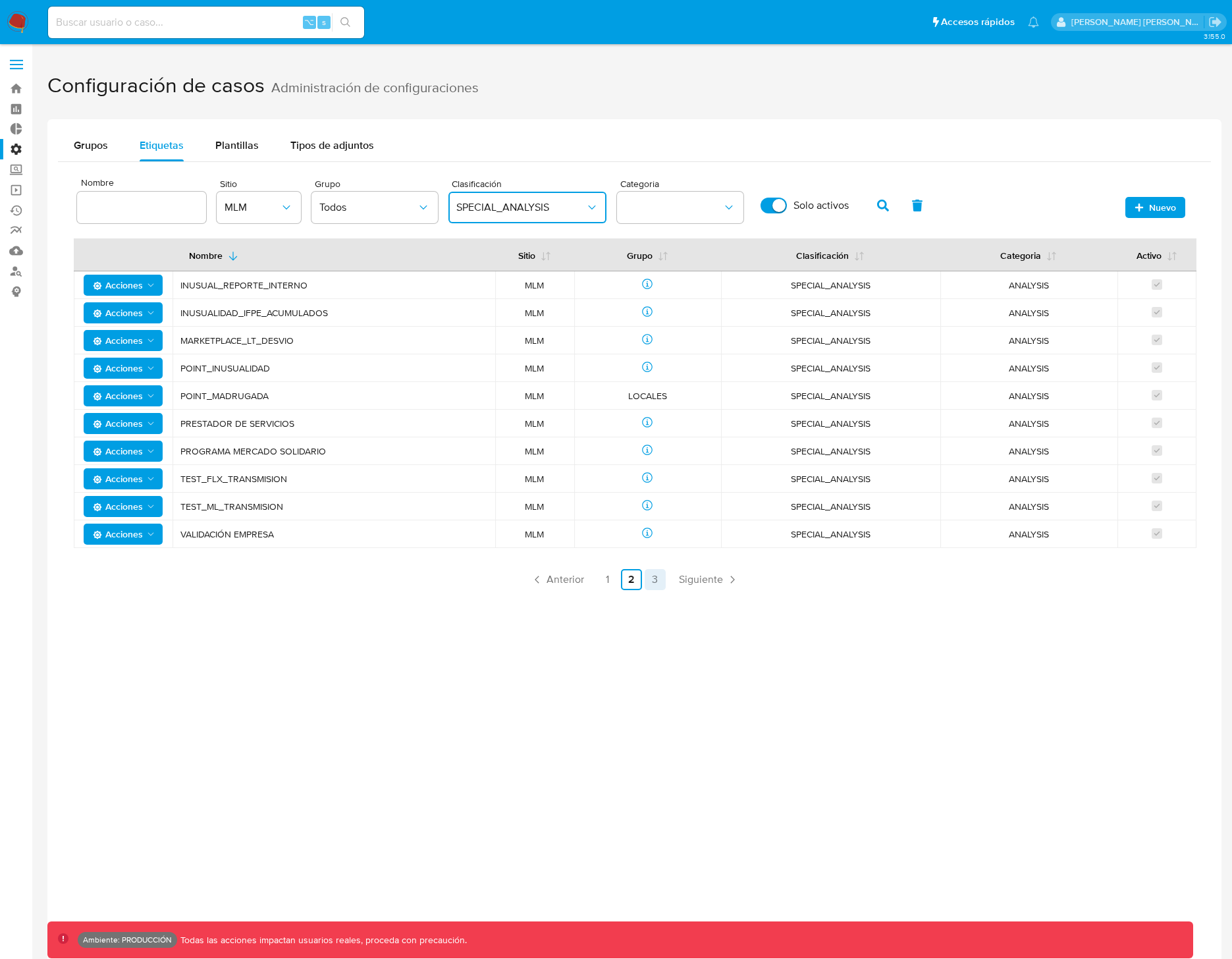
click at [648, 581] on link "3" at bounding box center [655, 579] width 21 height 21
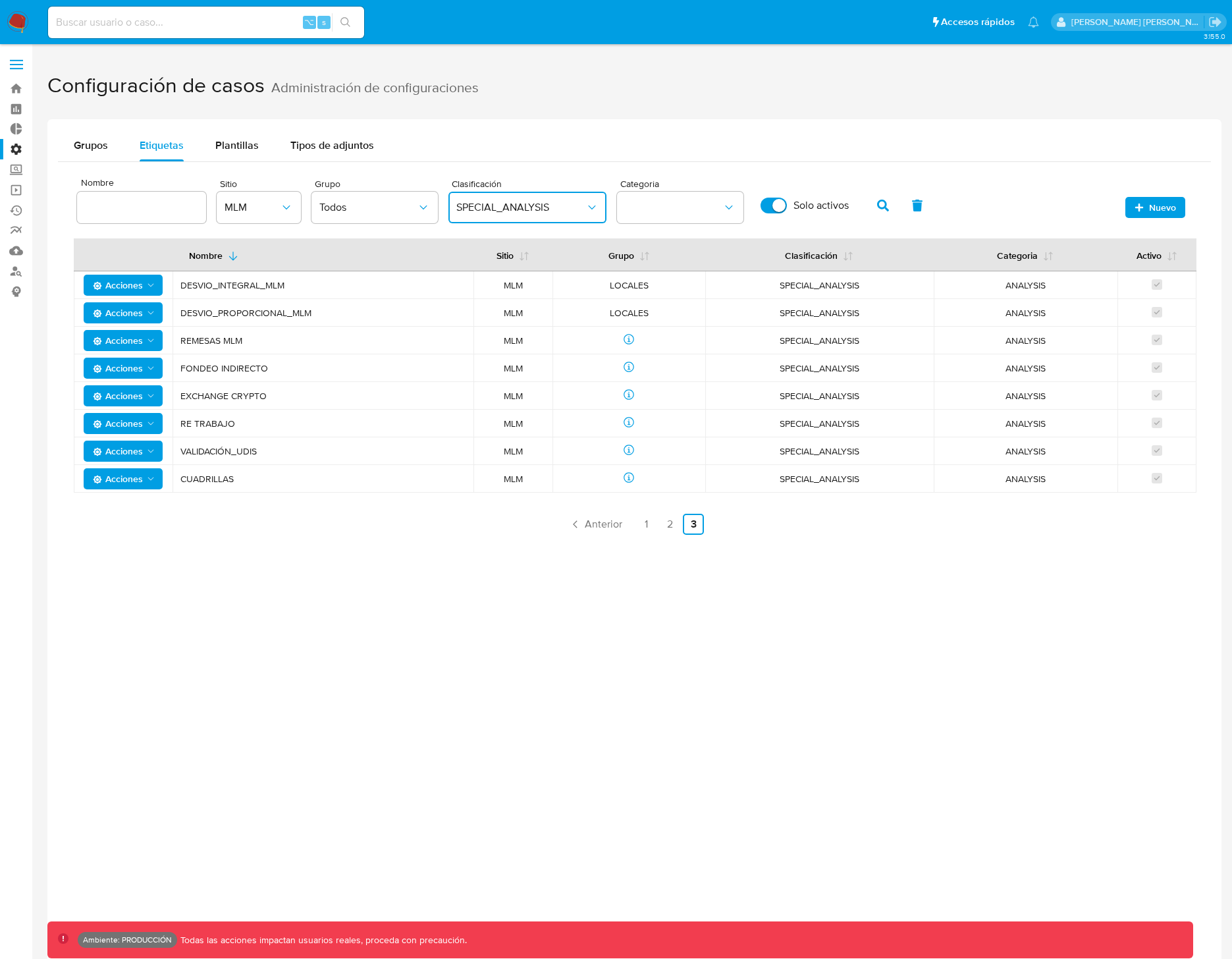
click at [241, 368] on span "FONDEO INDIRECTO" at bounding box center [323, 368] width 286 height 12
click at [647, 524] on link "1" at bounding box center [646, 524] width 21 height 21
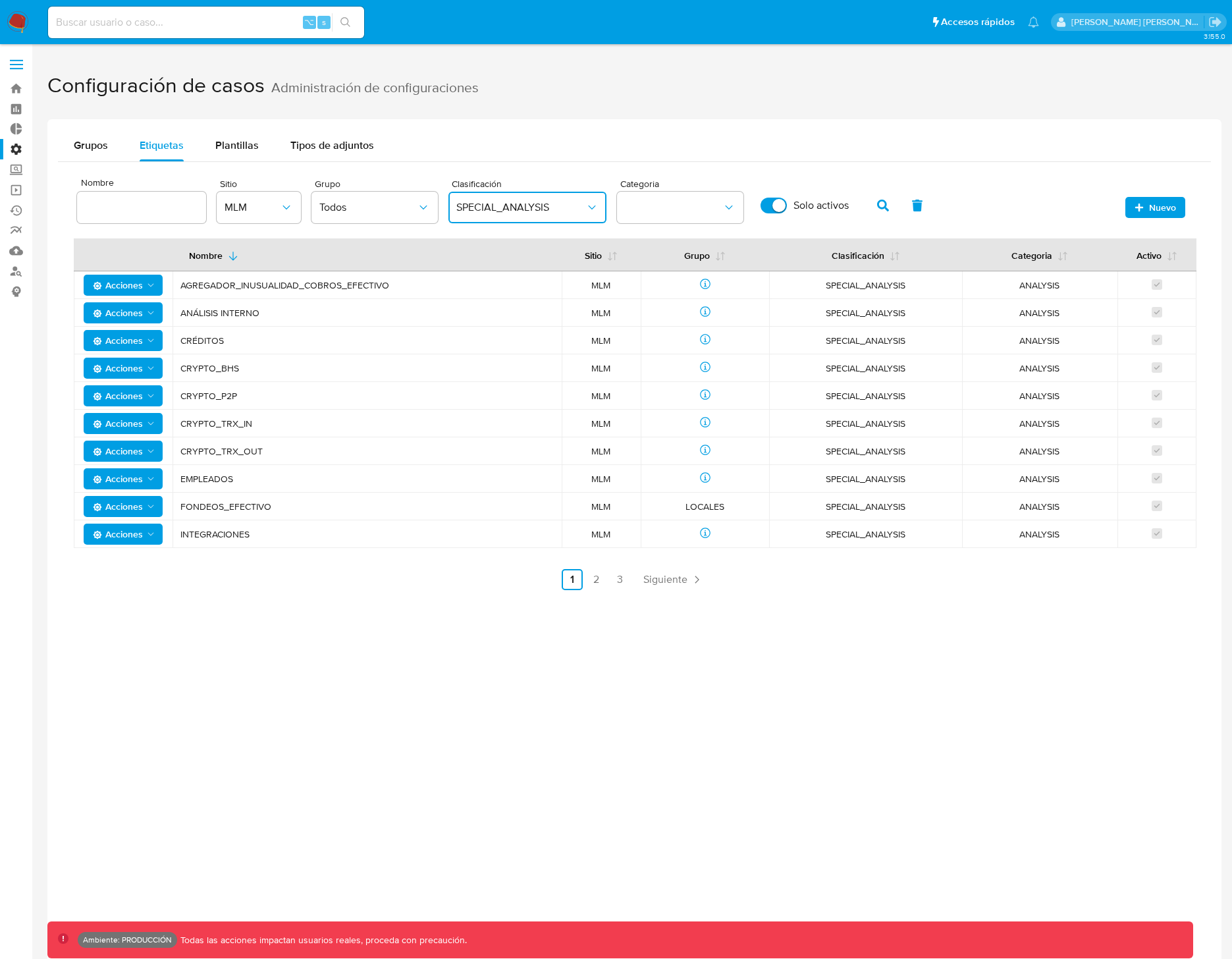
click at [225, 368] on span "CRYPTO_BHS" at bounding box center [367, 368] width 374 height 12
click at [223, 370] on span "CRYPTO_BHS" at bounding box center [367, 368] width 374 height 12
click at [223, 368] on span "CRYPTO_BHS" at bounding box center [367, 368] width 374 height 12
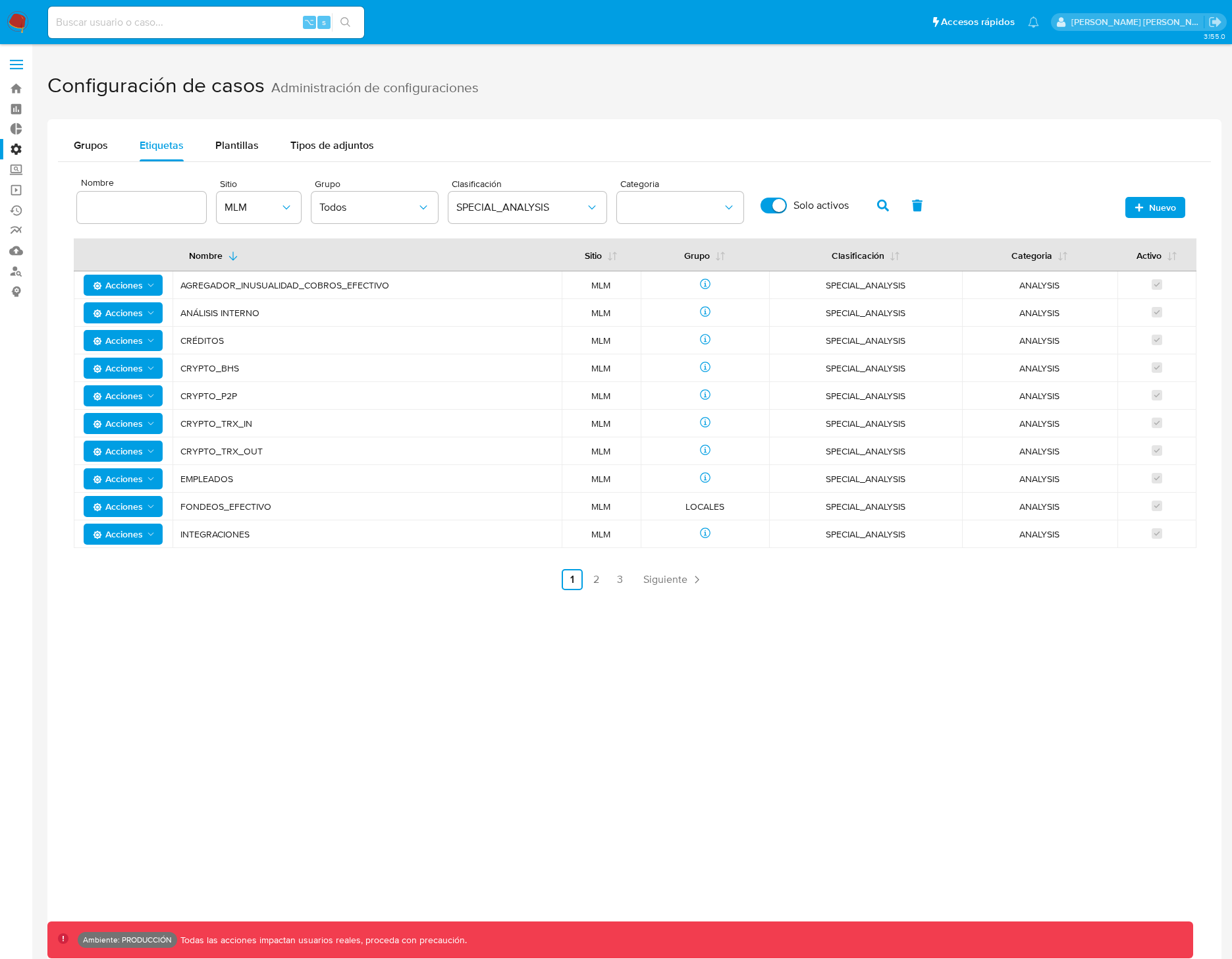
click at [223, 368] on span "CRYPTO_BHS" at bounding box center [367, 368] width 374 height 12
click at [567, 219] on button "SPECIAL_ANALYSIS" at bounding box center [527, 207] width 158 height 31
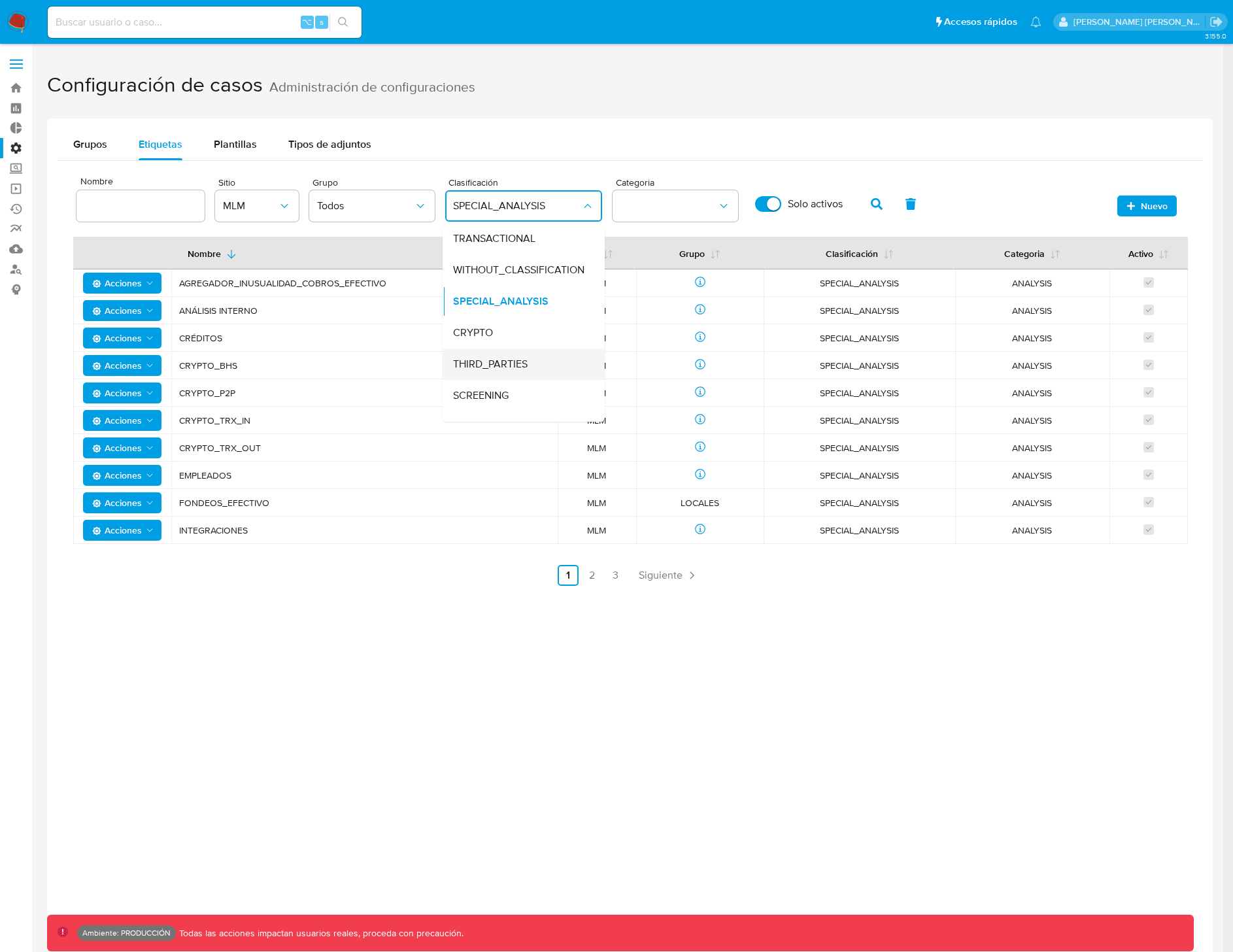
scroll to position [42, 0]
click at [514, 376] on div "SCREENING" at bounding box center [520, 386] width 134 height 31
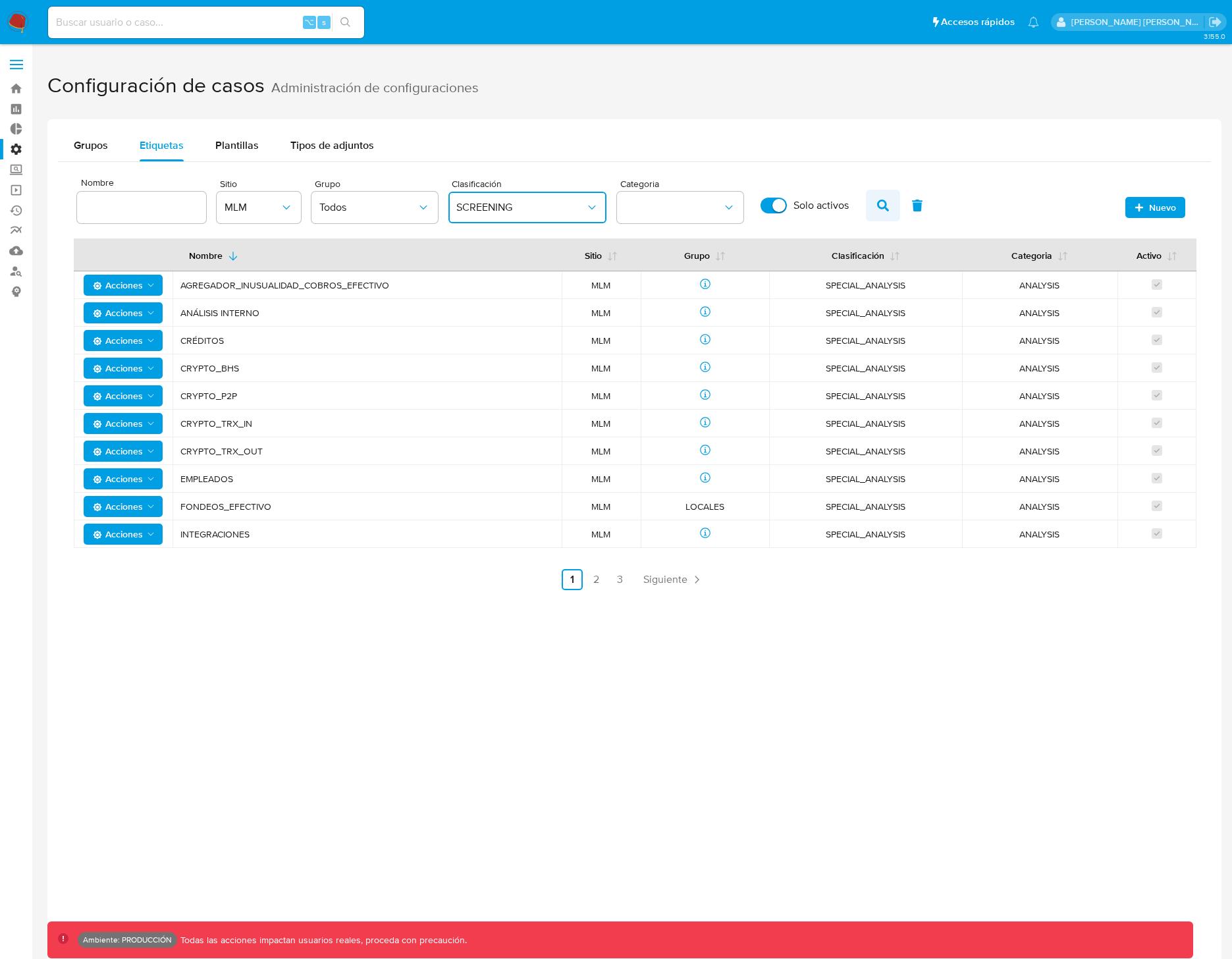
click at [883, 204] on icon "button" at bounding box center [883, 205] width 12 height 12
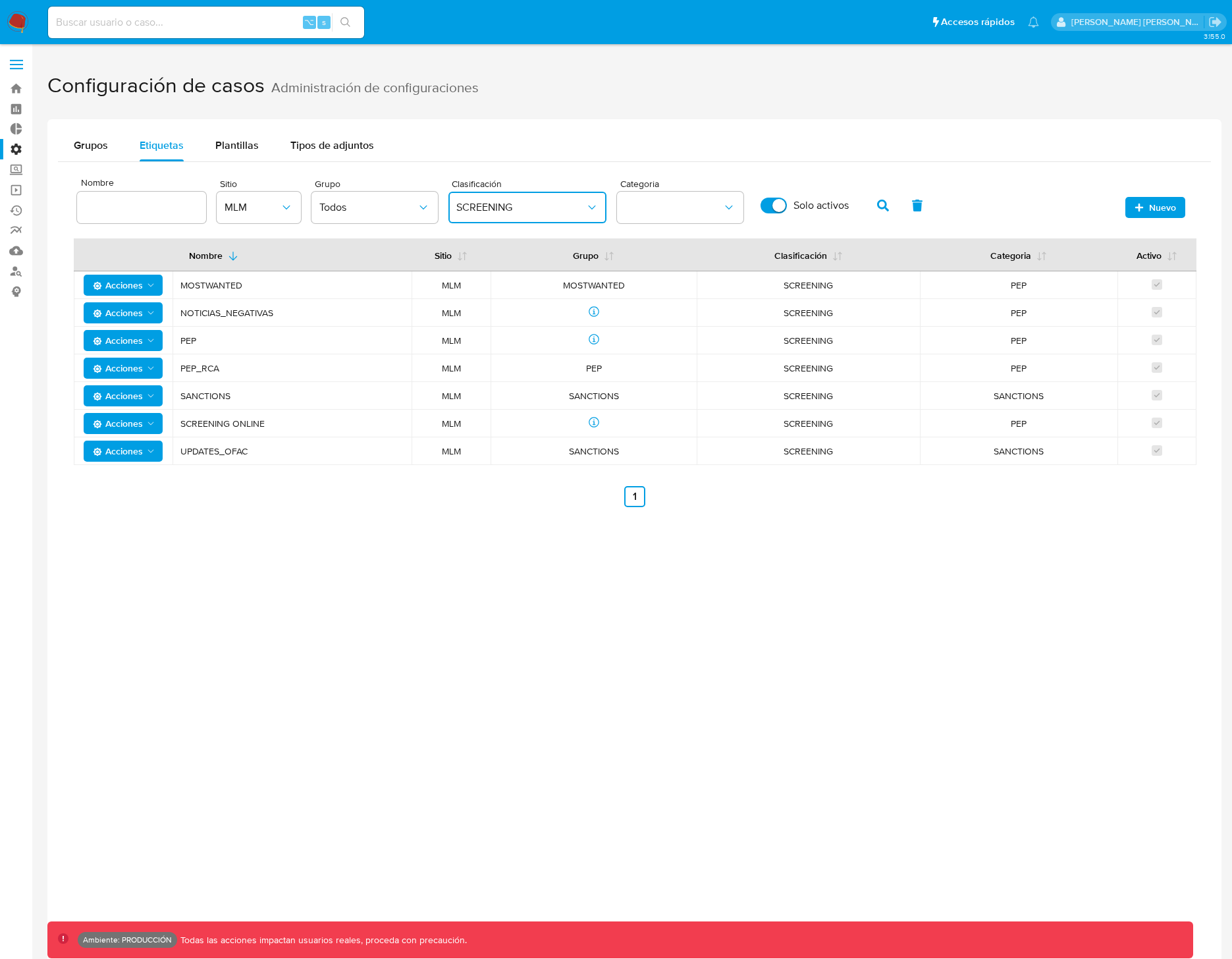
click at [210, 283] on span "MOSTWANTED" at bounding box center [292, 285] width 223 height 12
click at [232, 287] on span "MOSTWANTED" at bounding box center [292, 285] width 223 height 12
click at [657, 212] on button "category" at bounding box center [680, 207] width 127 height 31
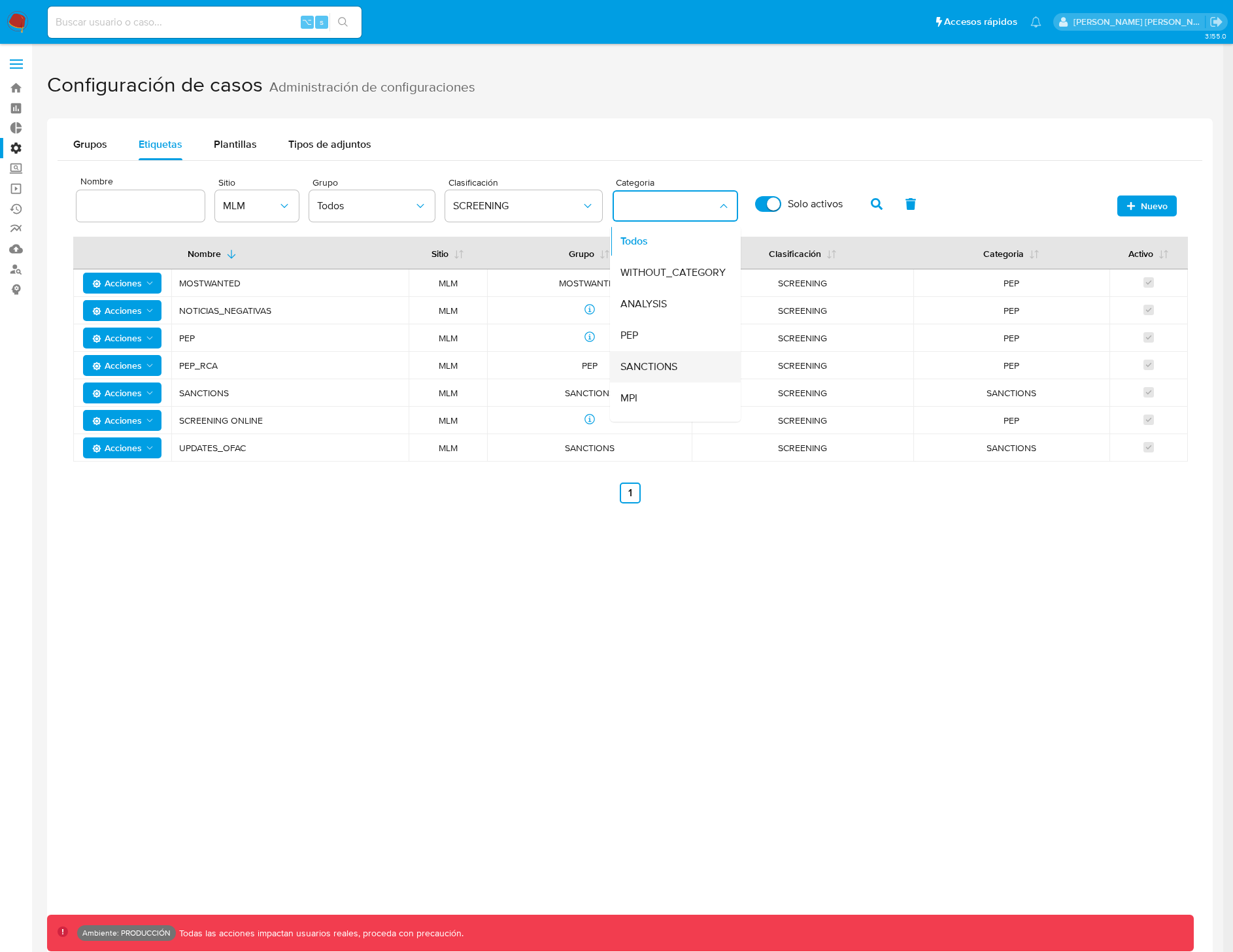
click at [665, 367] on span "SANCTIONS" at bounding box center [648, 366] width 57 height 13
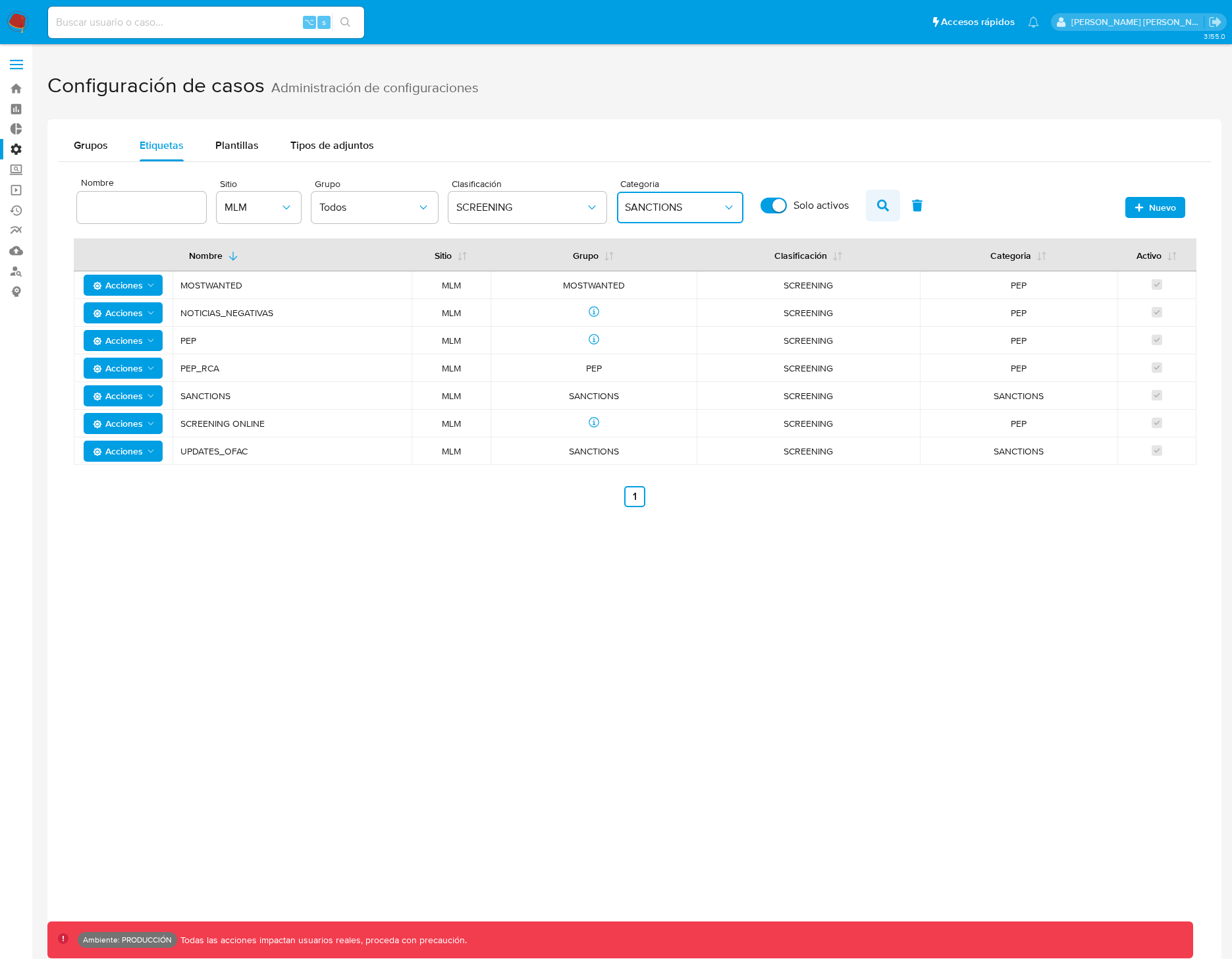
click at [877, 203] on icon "button" at bounding box center [883, 205] width 12 height 12
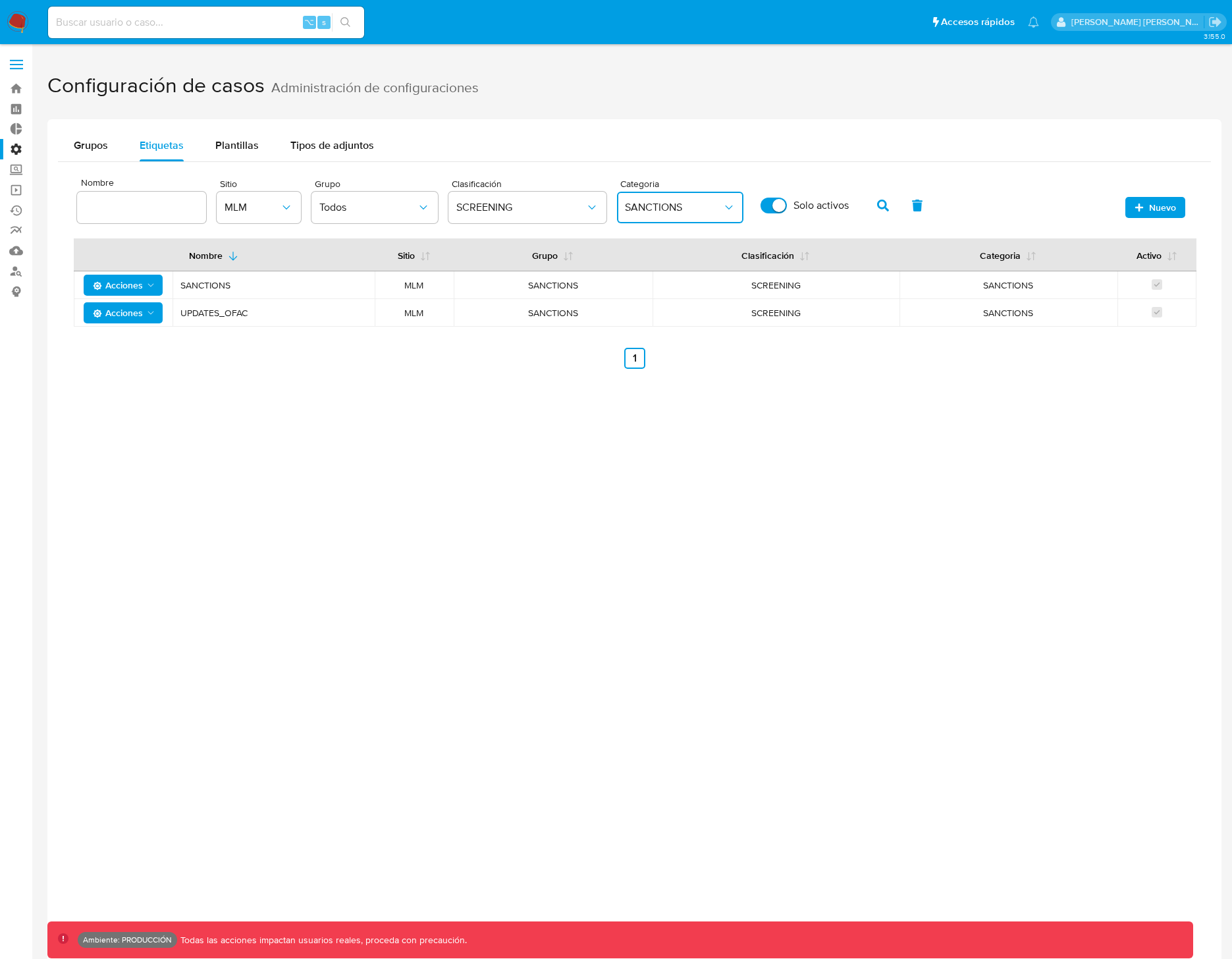
click at [214, 310] on span "UPDATES_OFAC" at bounding box center [274, 313] width 186 height 12
click at [226, 310] on span "UPDATES_OFAC" at bounding box center [274, 313] width 186 height 12
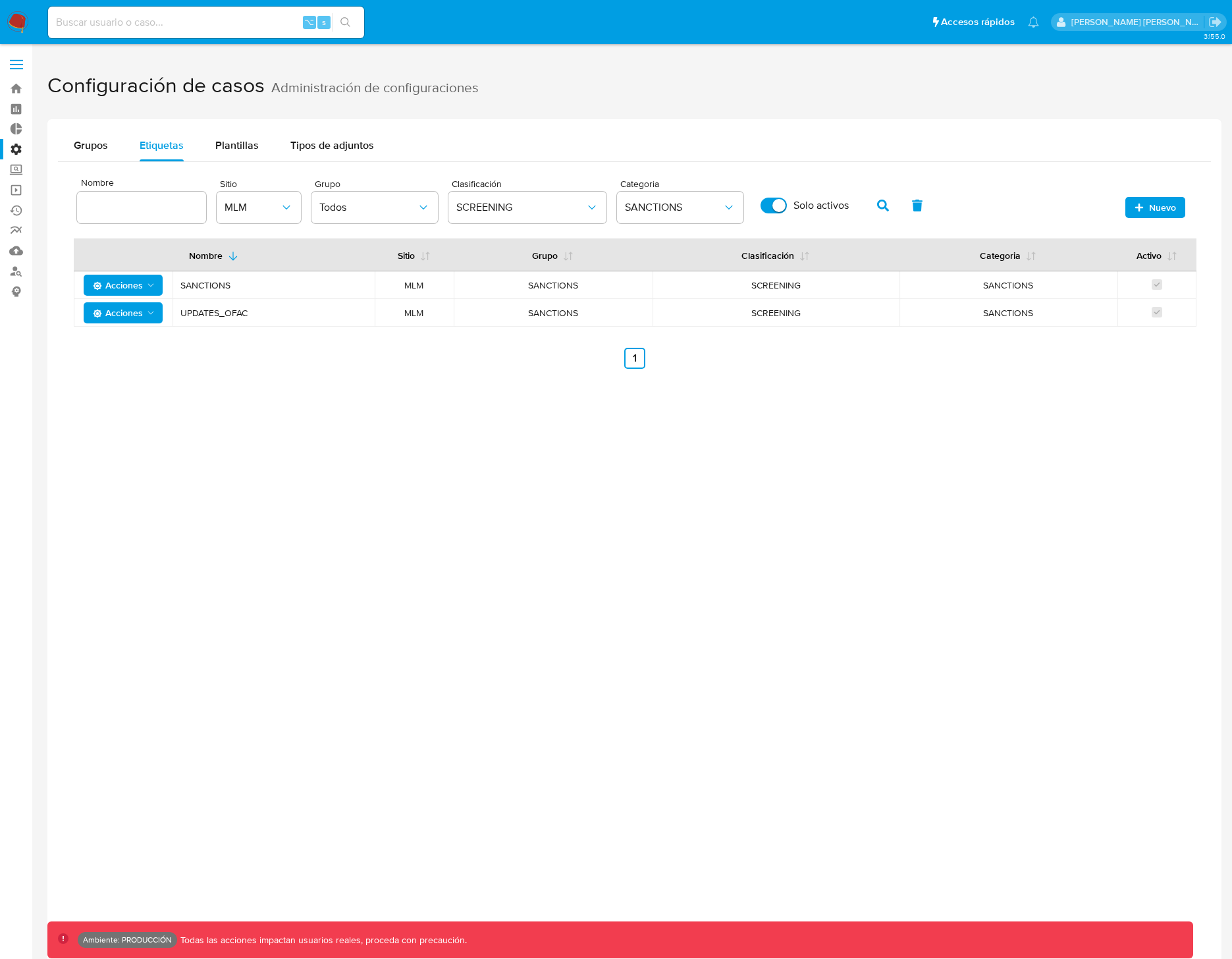
click at [226, 310] on span "UPDATES_OFAC" at bounding box center [274, 313] width 186 height 12
click at [634, 212] on span "SANCTIONS" at bounding box center [674, 207] width 98 height 13
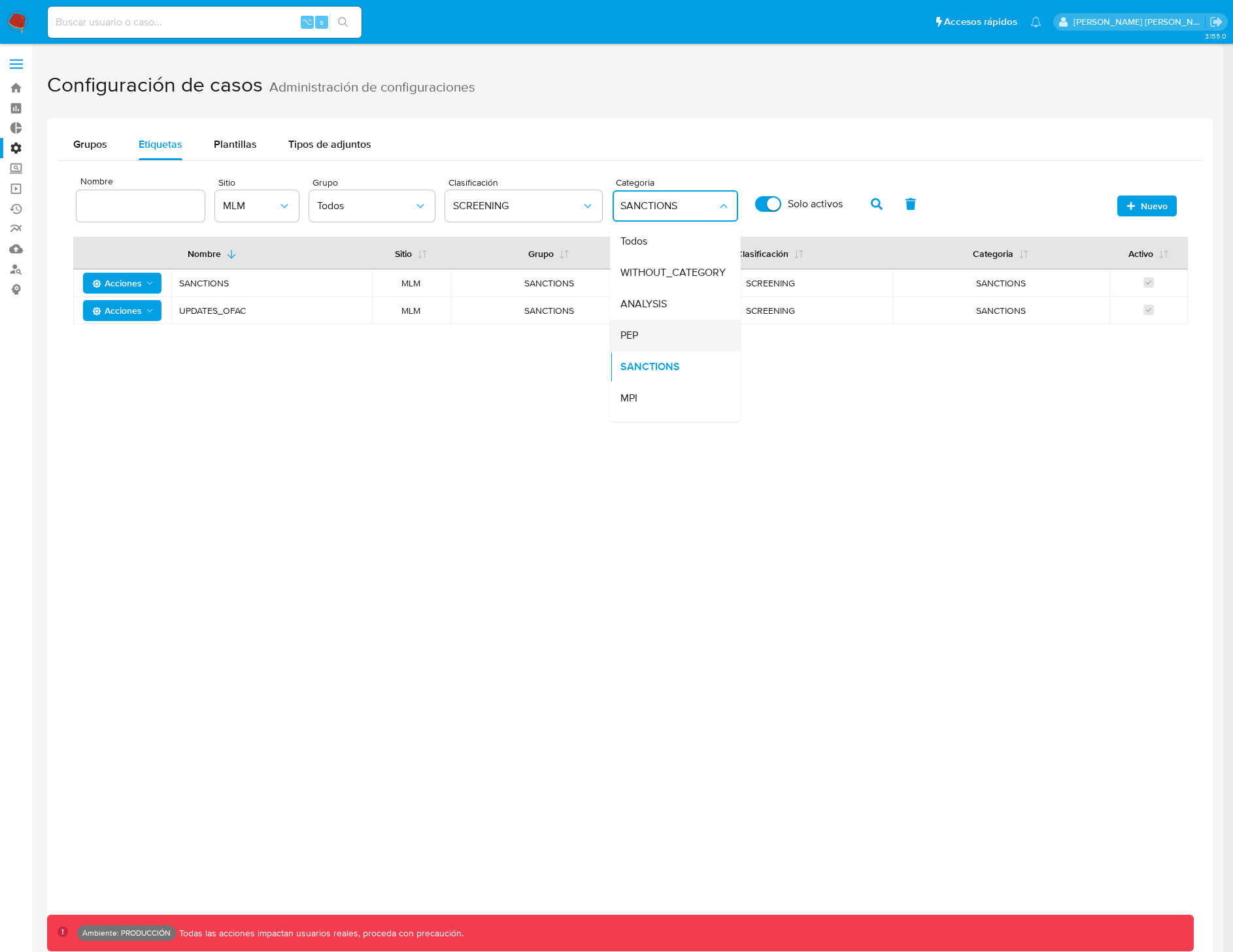
click at [639, 328] on div "PEP" at bounding box center [671, 335] width 102 height 31
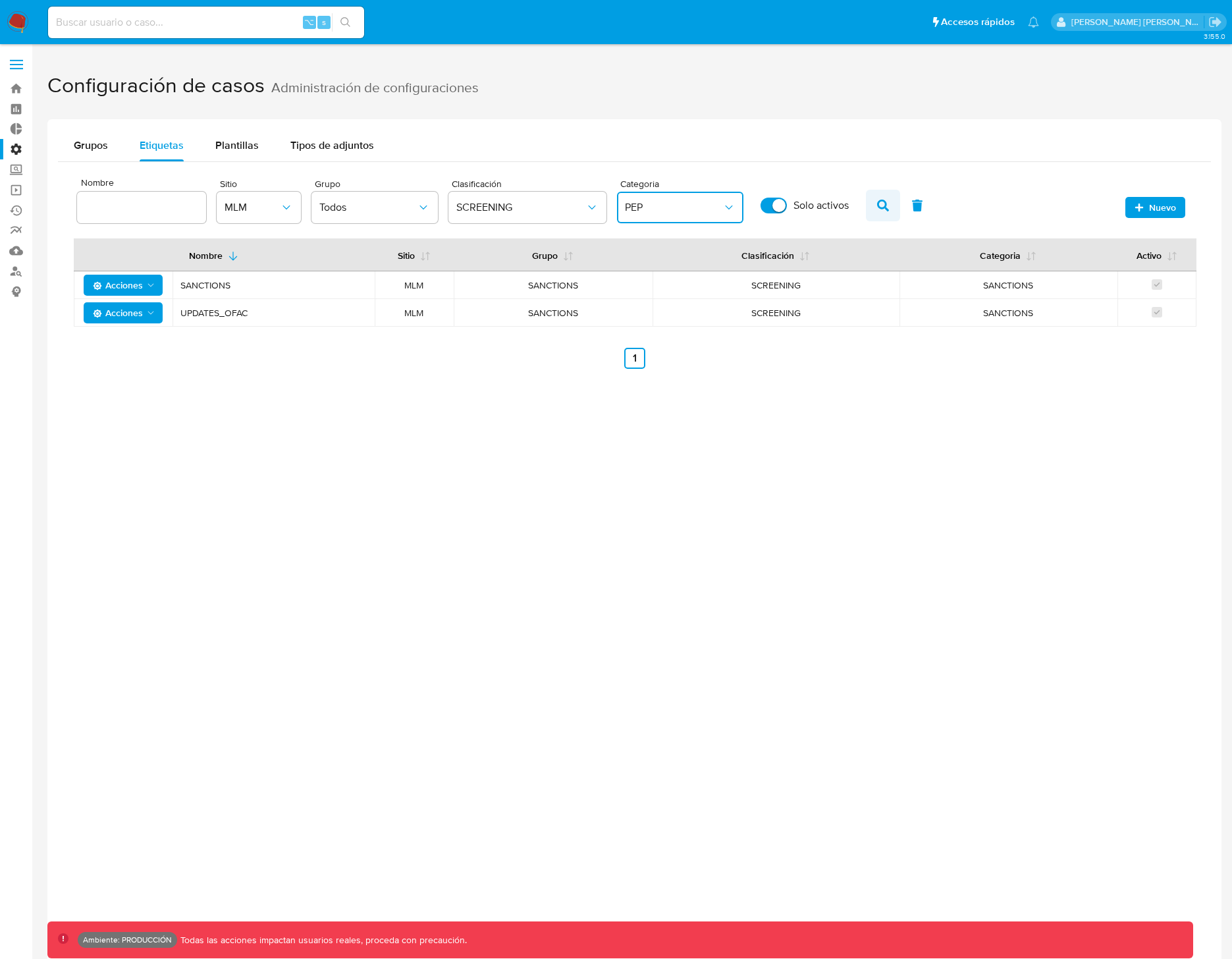
click at [885, 200] on icon "button" at bounding box center [883, 205] width 12 height 12
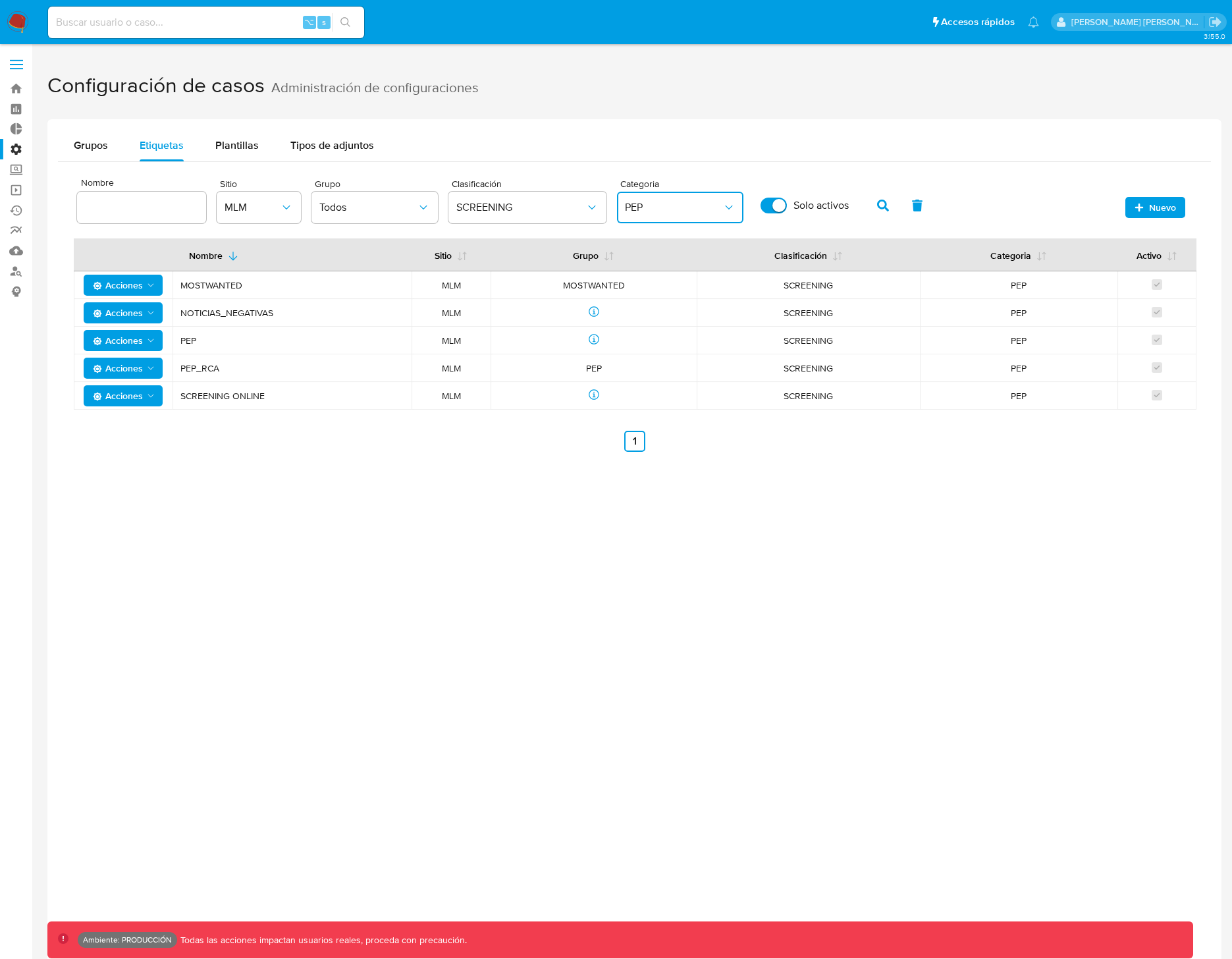
click at [231, 285] on span "MOSTWANTED" at bounding box center [292, 285] width 223 height 12
click at [515, 219] on button "SCREENING" at bounding box center [527, 207] width 158 height 31
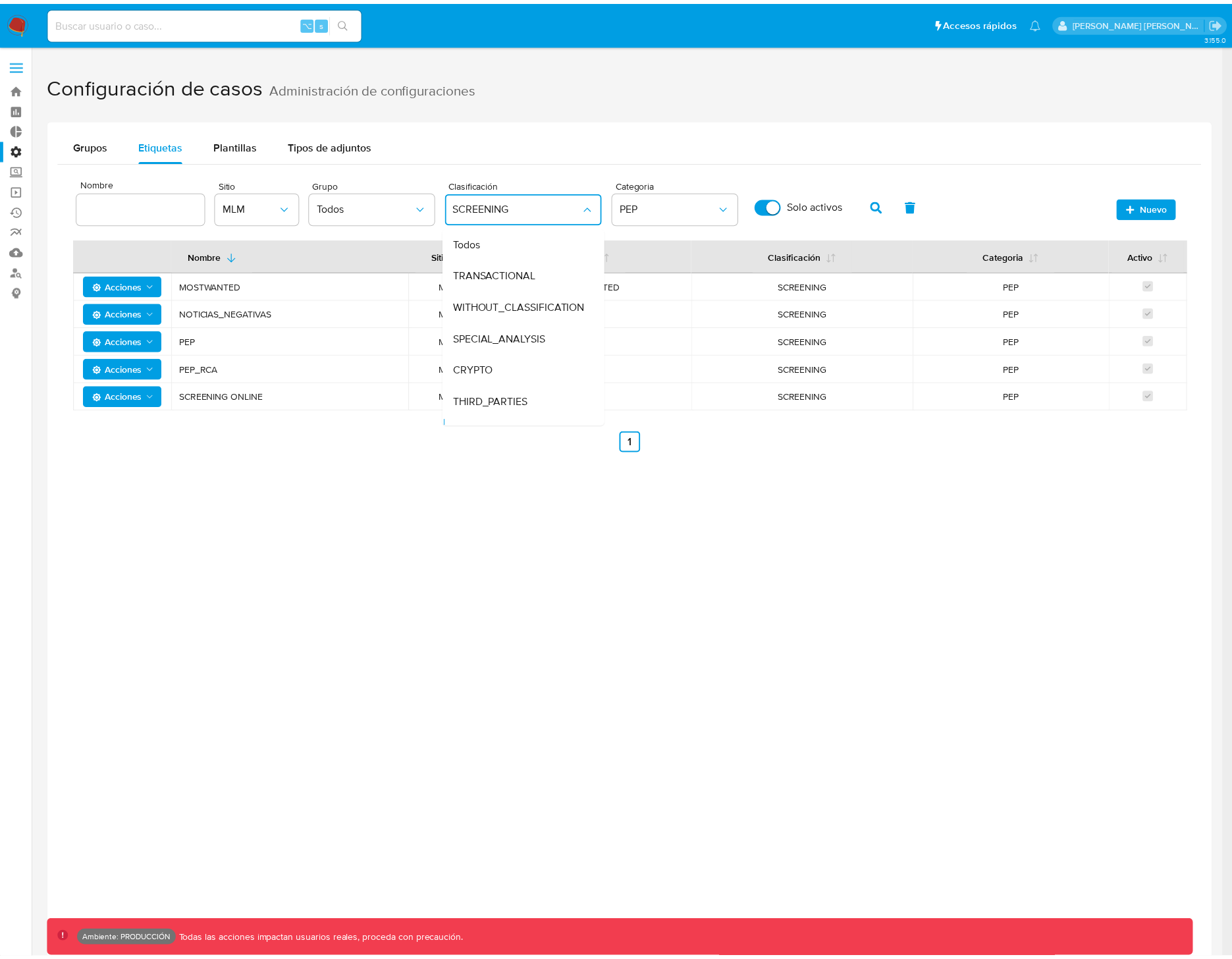
scroll to position [24, 0]
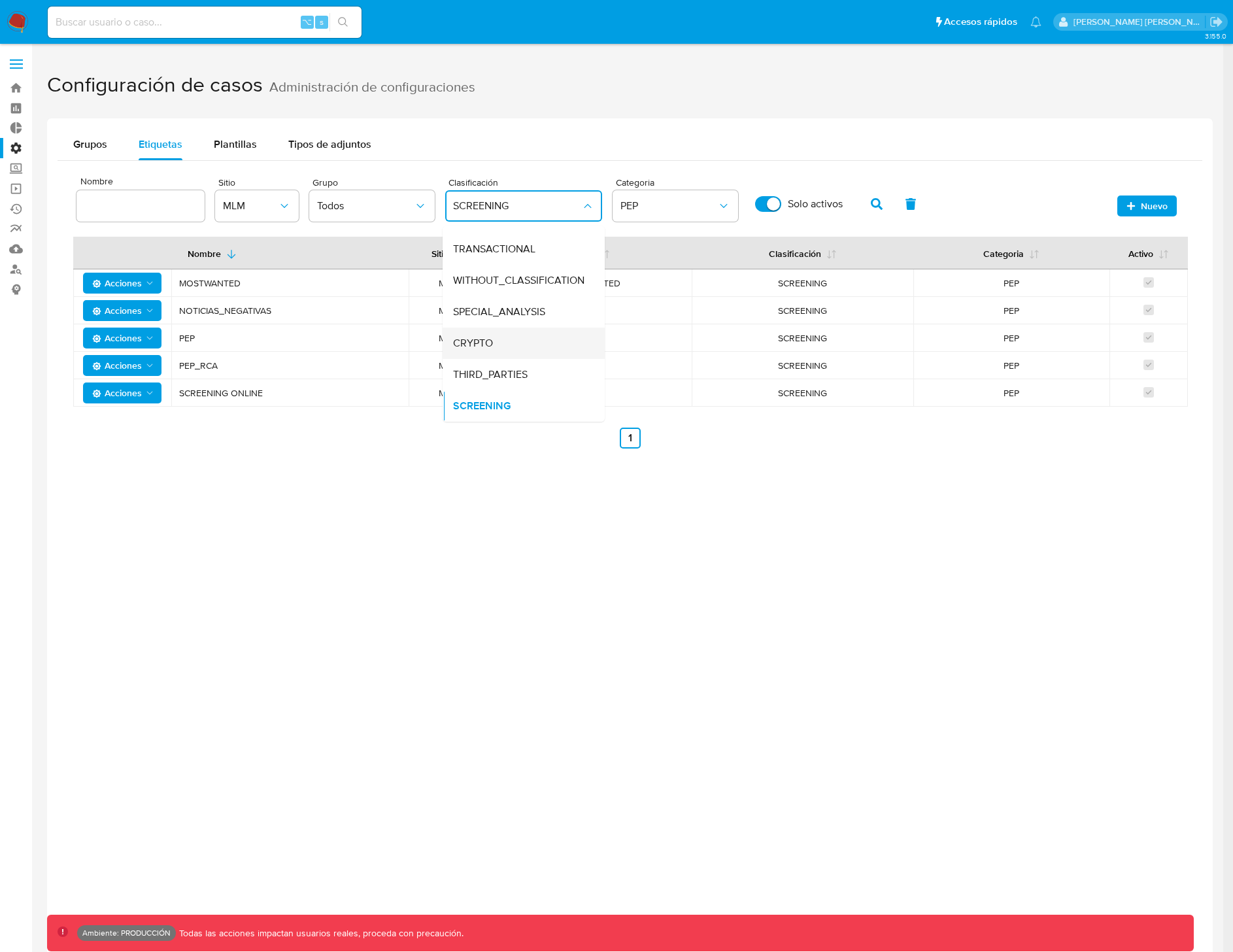
click at [503, 341] on div "CRYPTO" at bounding box center [520, 342] width 134 height 31
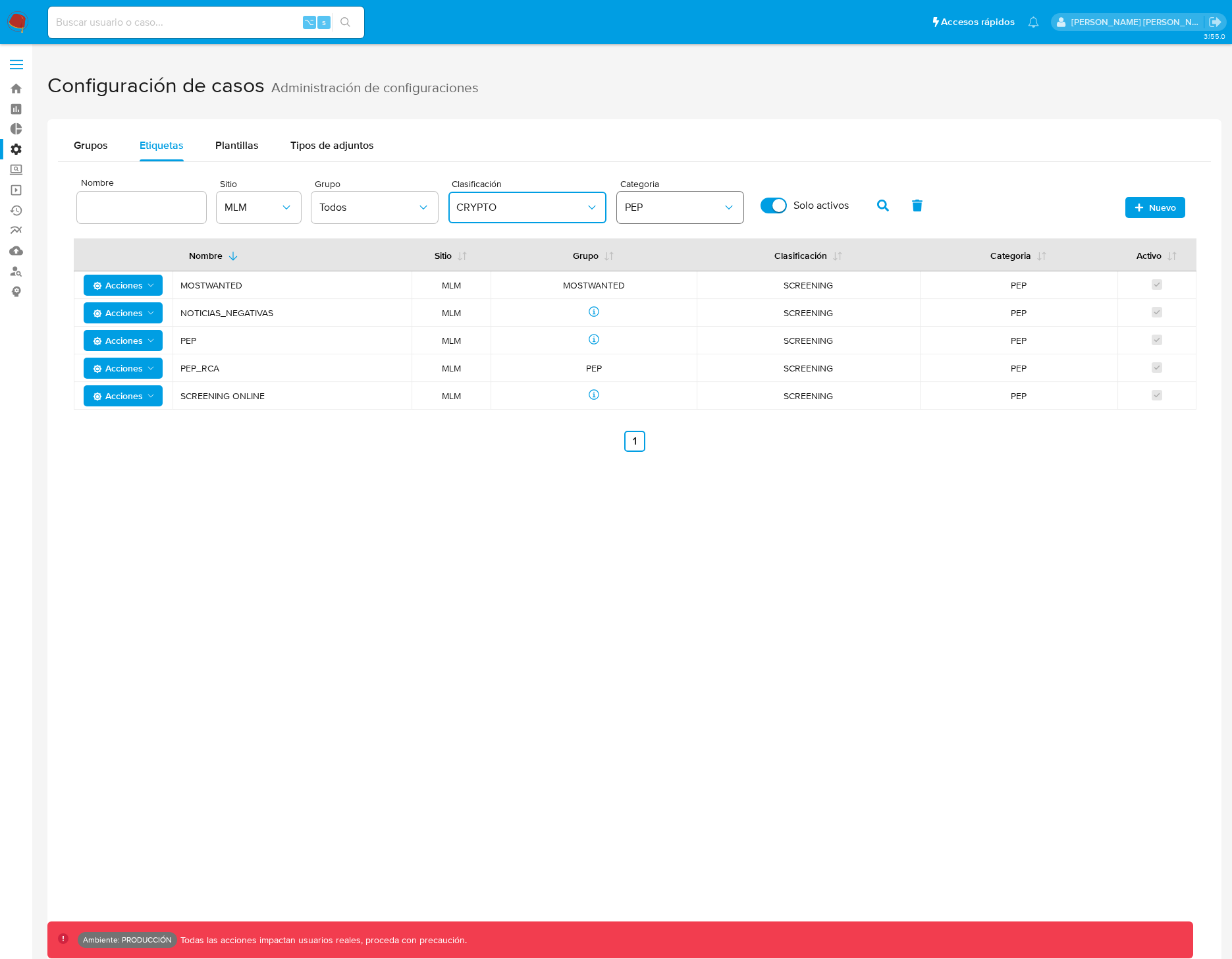
click at [646, 213] on button "PEP" at bounding box center [680, 207] width 127 height 31
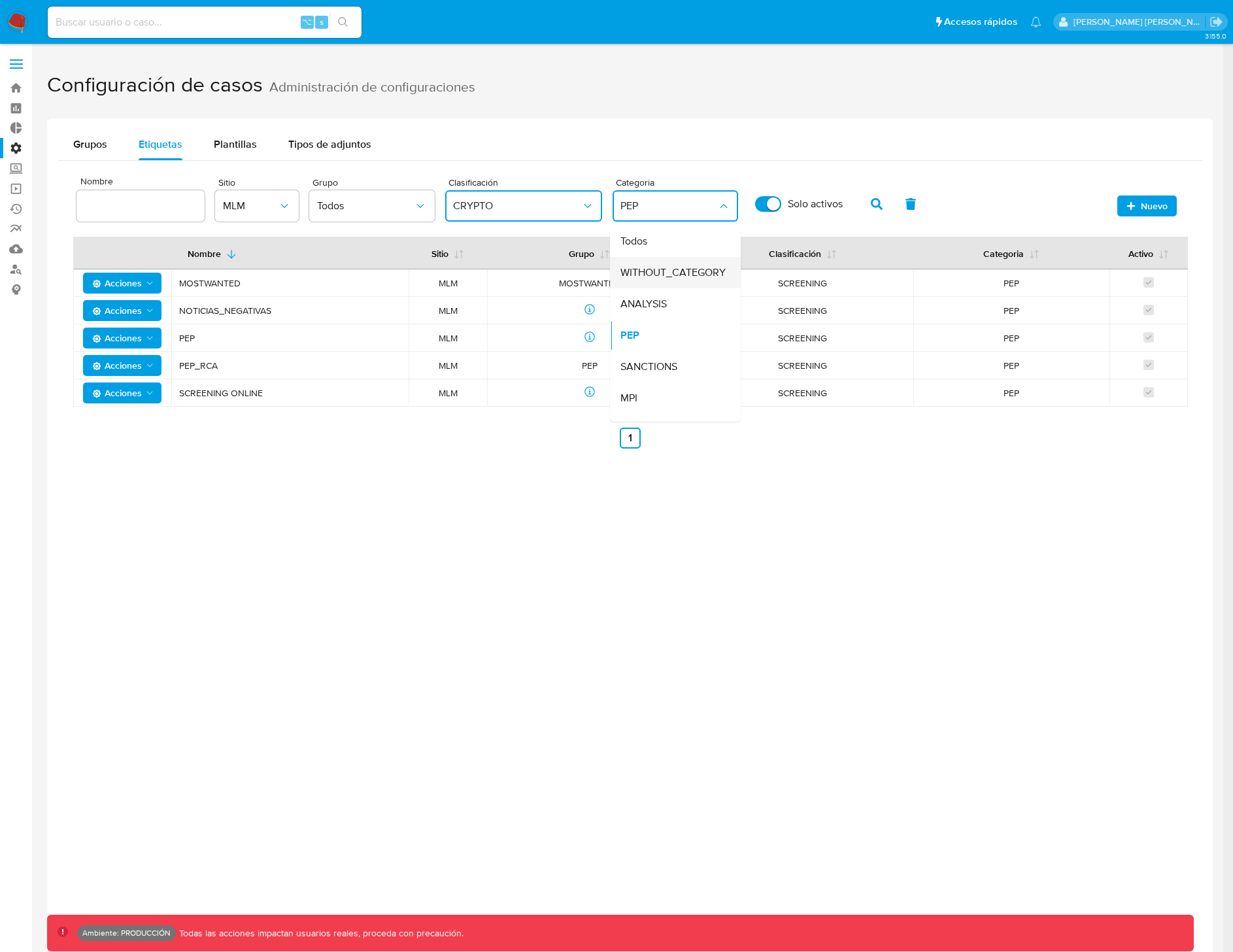
click at [670, 268] on span "WITHOUT_CATEGORY" at bounding box center [673, 272] width 105 height 13
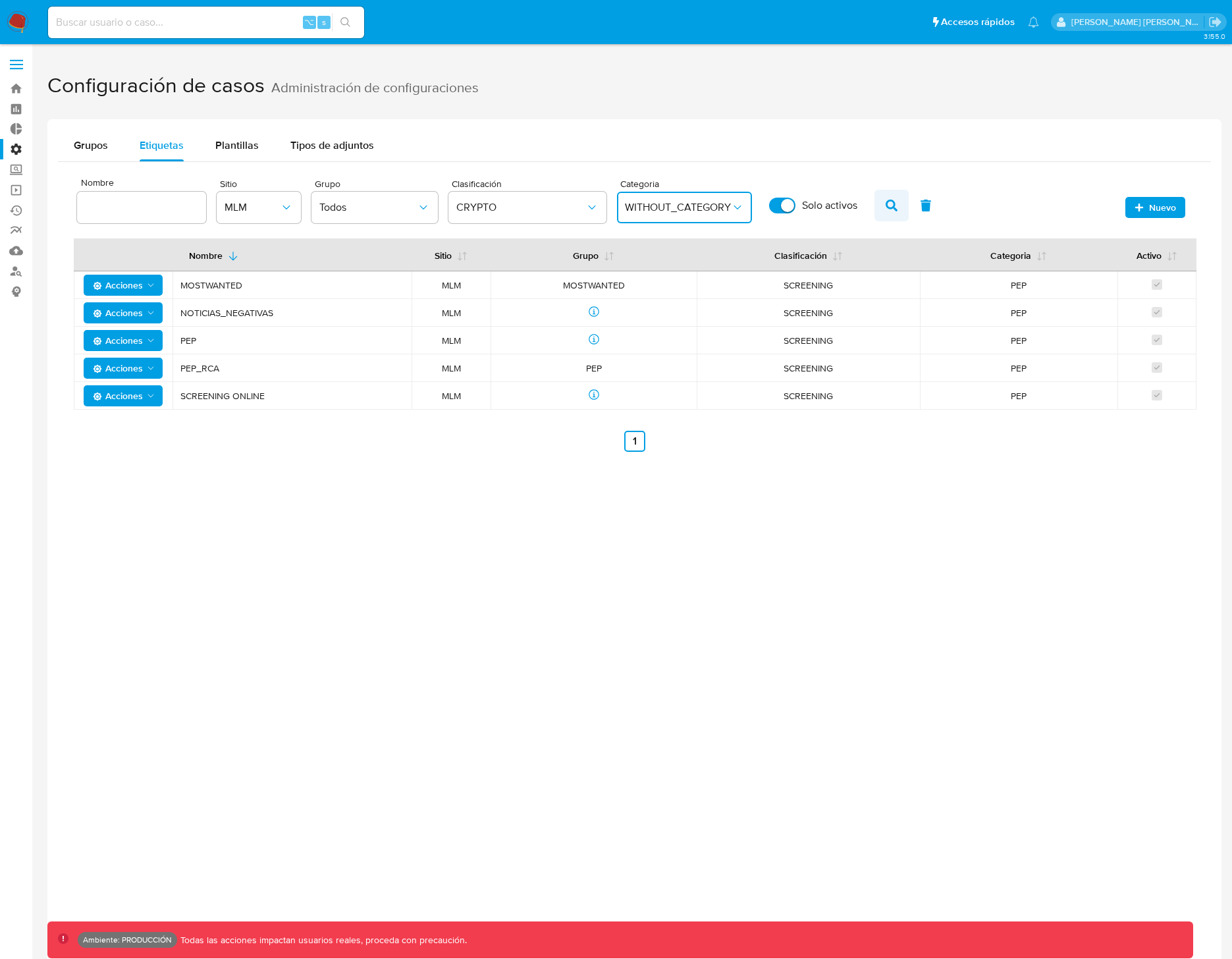
click at [896, 208] on icon "button" at bounding box center [891, 205] width 12 height 12
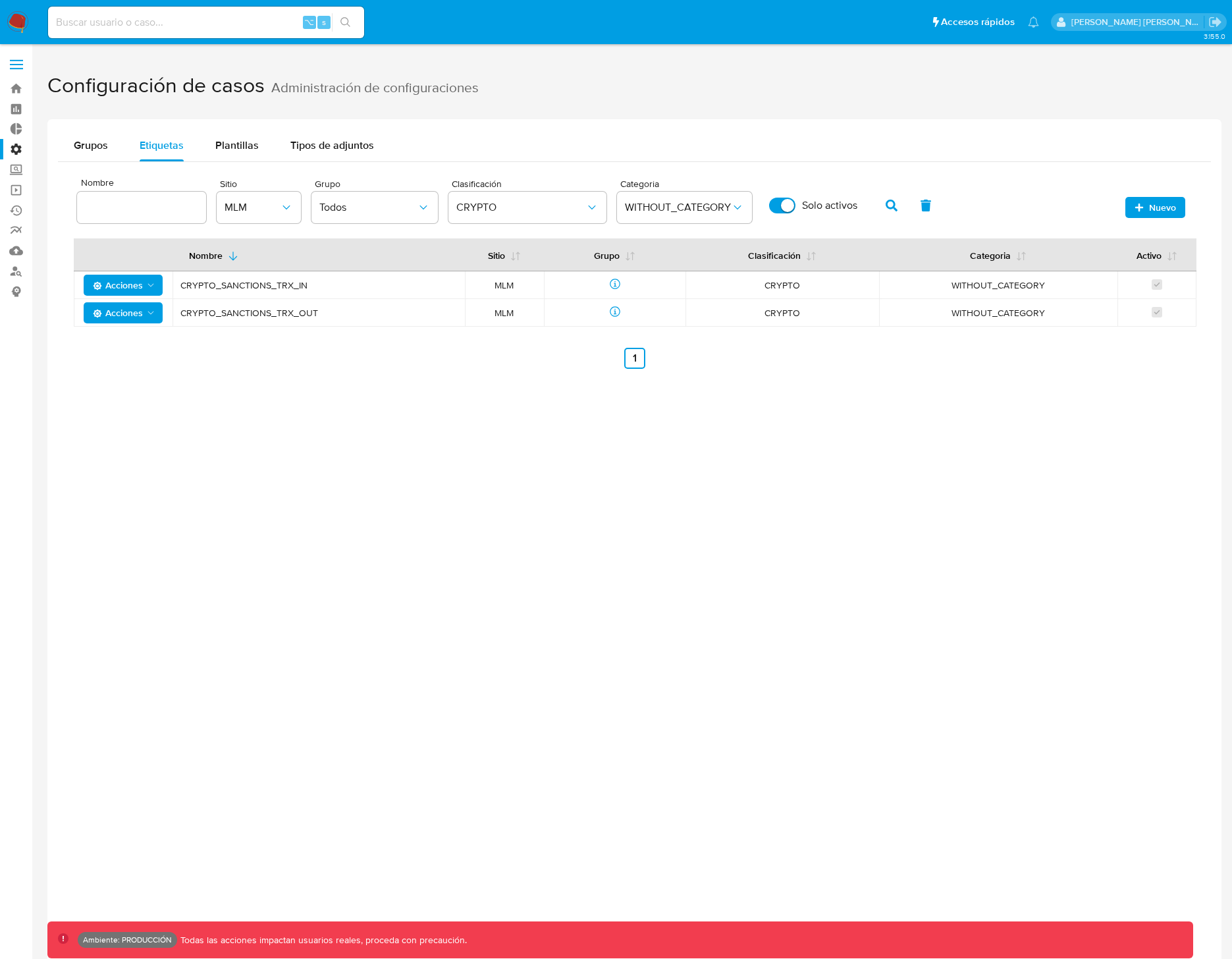
click at [263, 412] on div "Grupos Etiquetas Plantillas Tipos de adjuntos Nombre Sitio MLM Grupo Todos Clas…" at bounding box center [634, 599] width 1174 height 959
click at [259, 286] on span "CRYPTO_SANCTIONS_TRX_IN" at bounding box center [318, 285] width 277 height 12
click at [517, 208] on span "CRYPTO" at bounding box center [521, 207] width 129 height 13
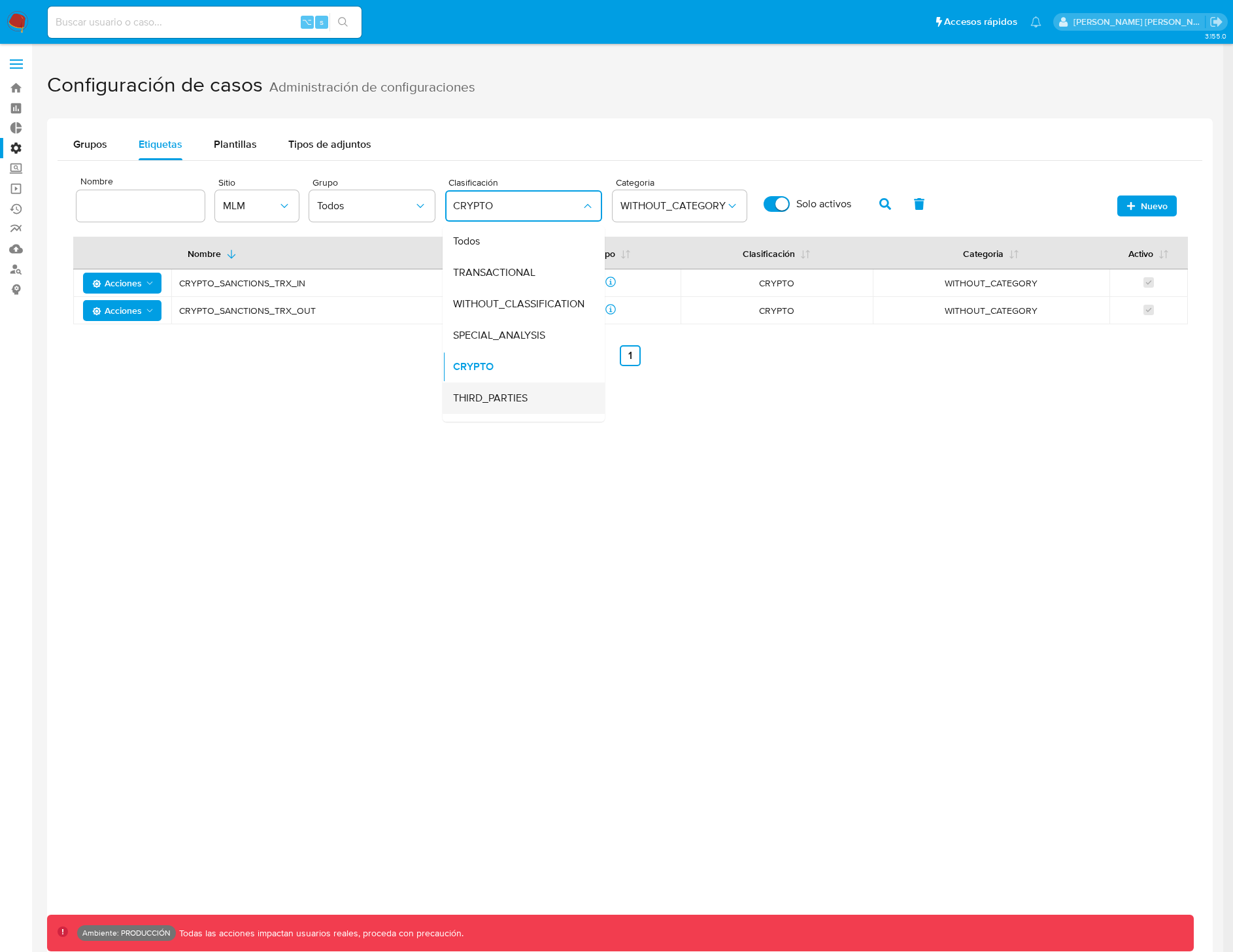
click at [511, 400] on span "THIRD_PARTIES" at bounding box center [490, 398] width 75 height 13
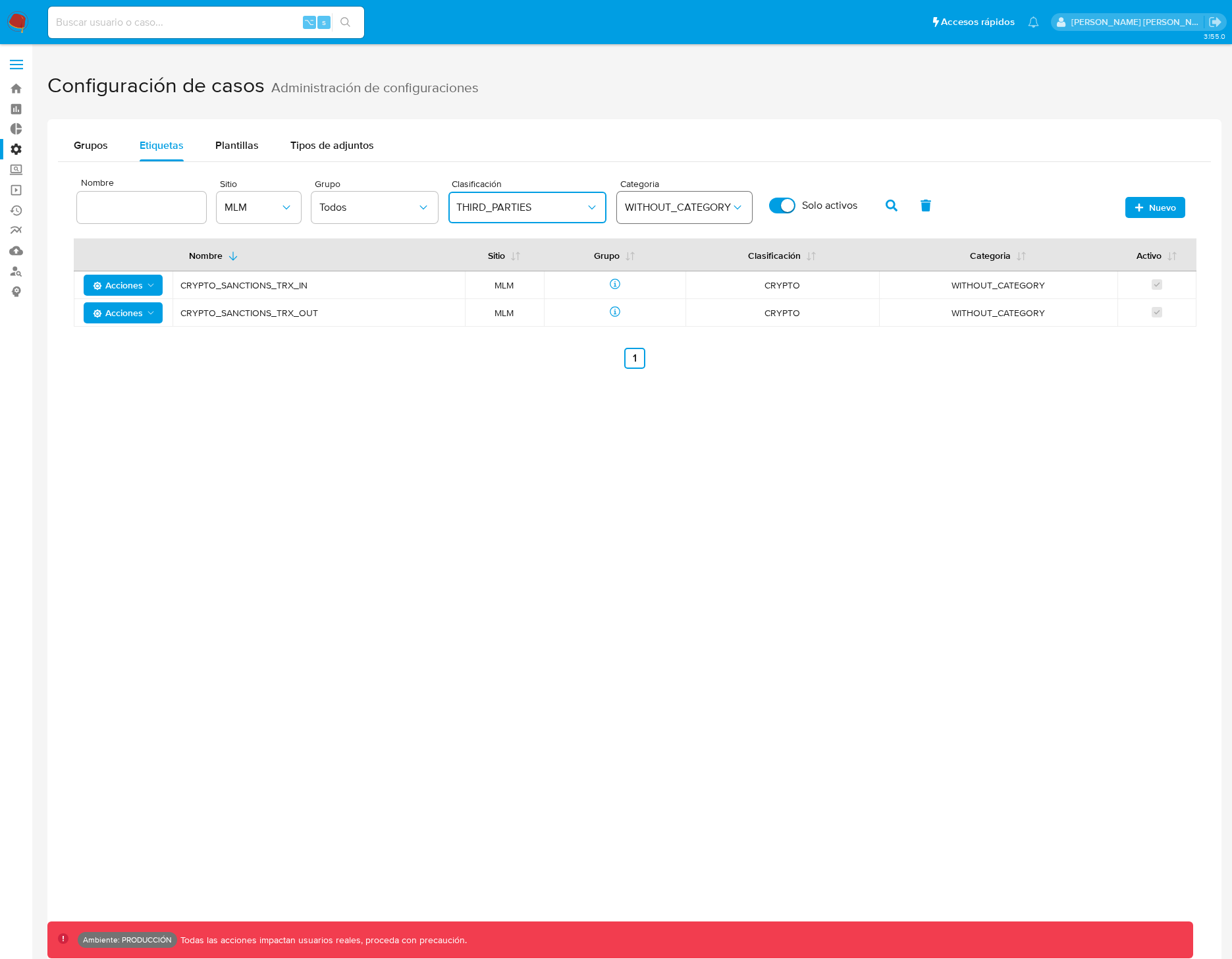
click at [662, 208] on span "WITHOUT_CATEGORY" at bounding box center [678, 207] width 106 height 13
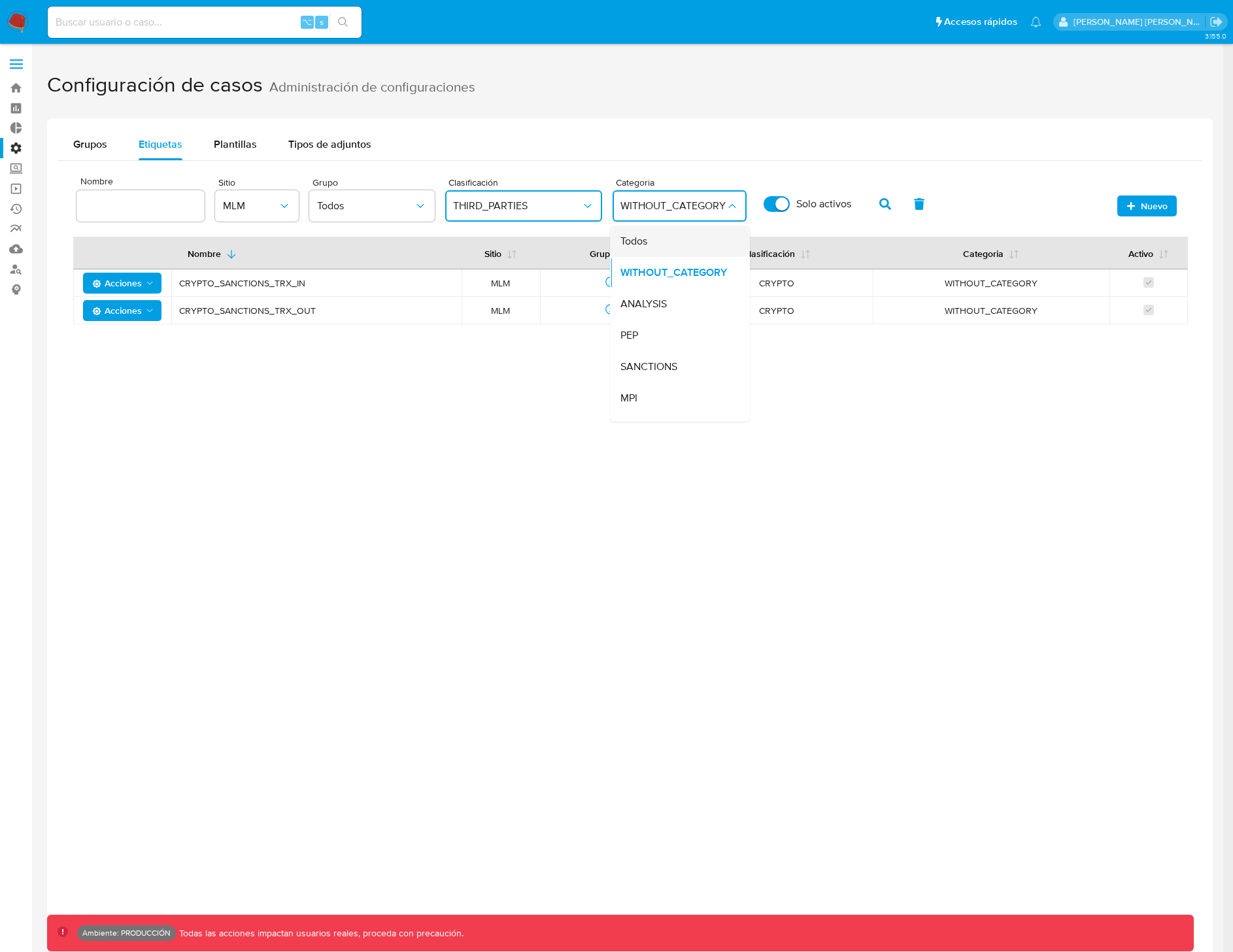
click at [657, 242] on div "Todos" at bounding box center [676, 240] width 111 height 31
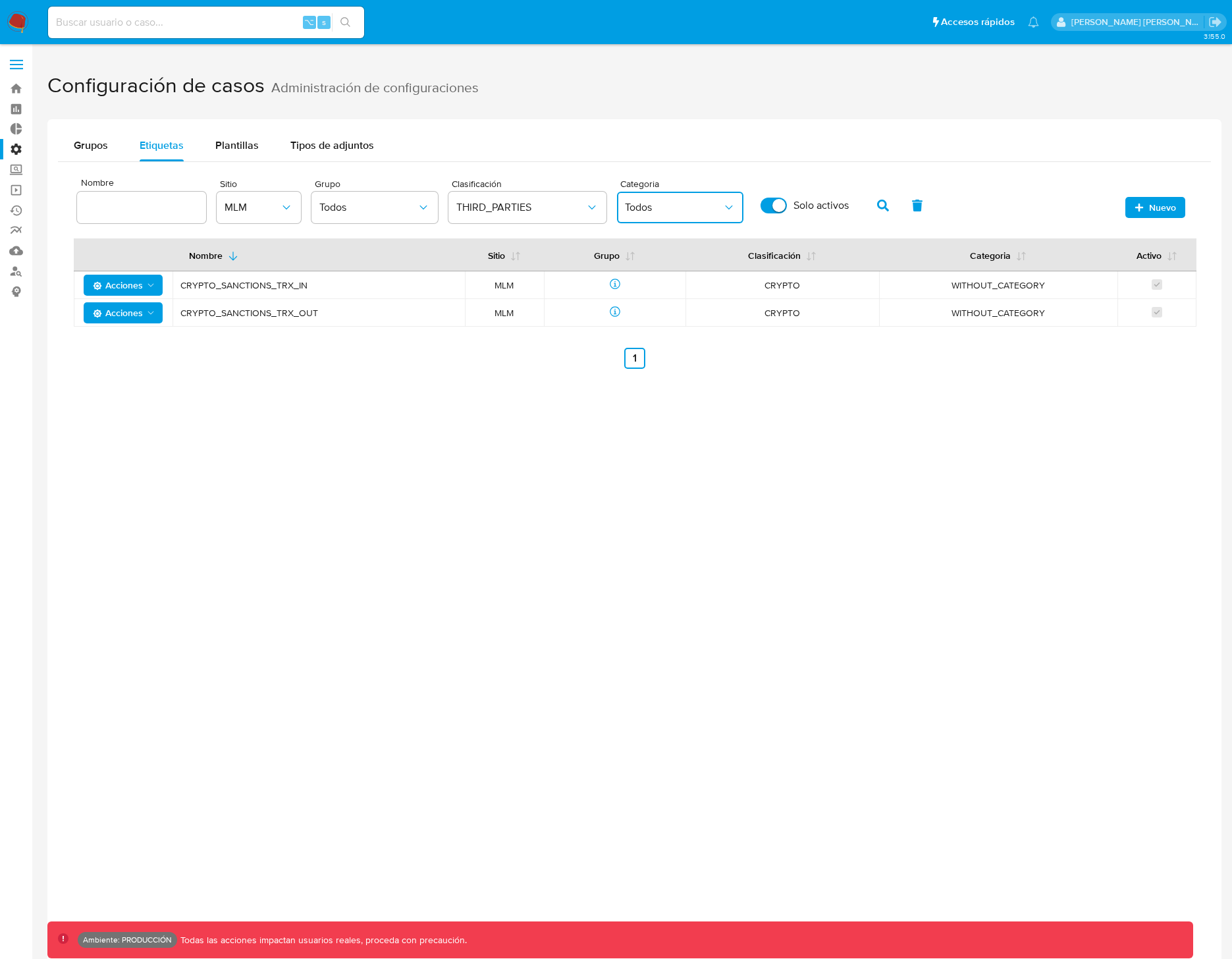
click at [663, 207] on span "Todos" at bounding box center [674, 207] width 98 height 13
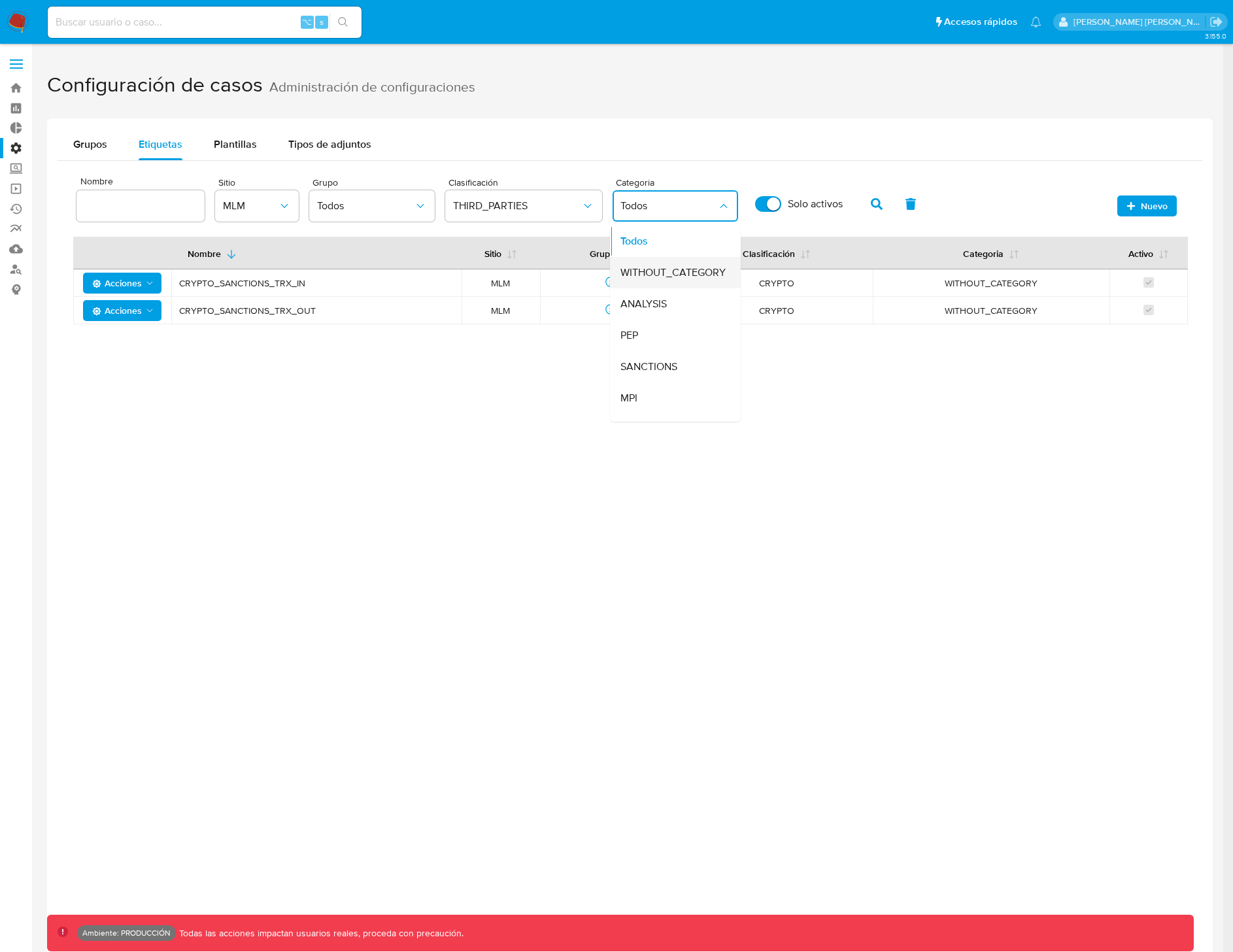
click at [639, 266] on span "WITHOUT_CATEGORY" at bounding box center [673, 272] width 105 height 13
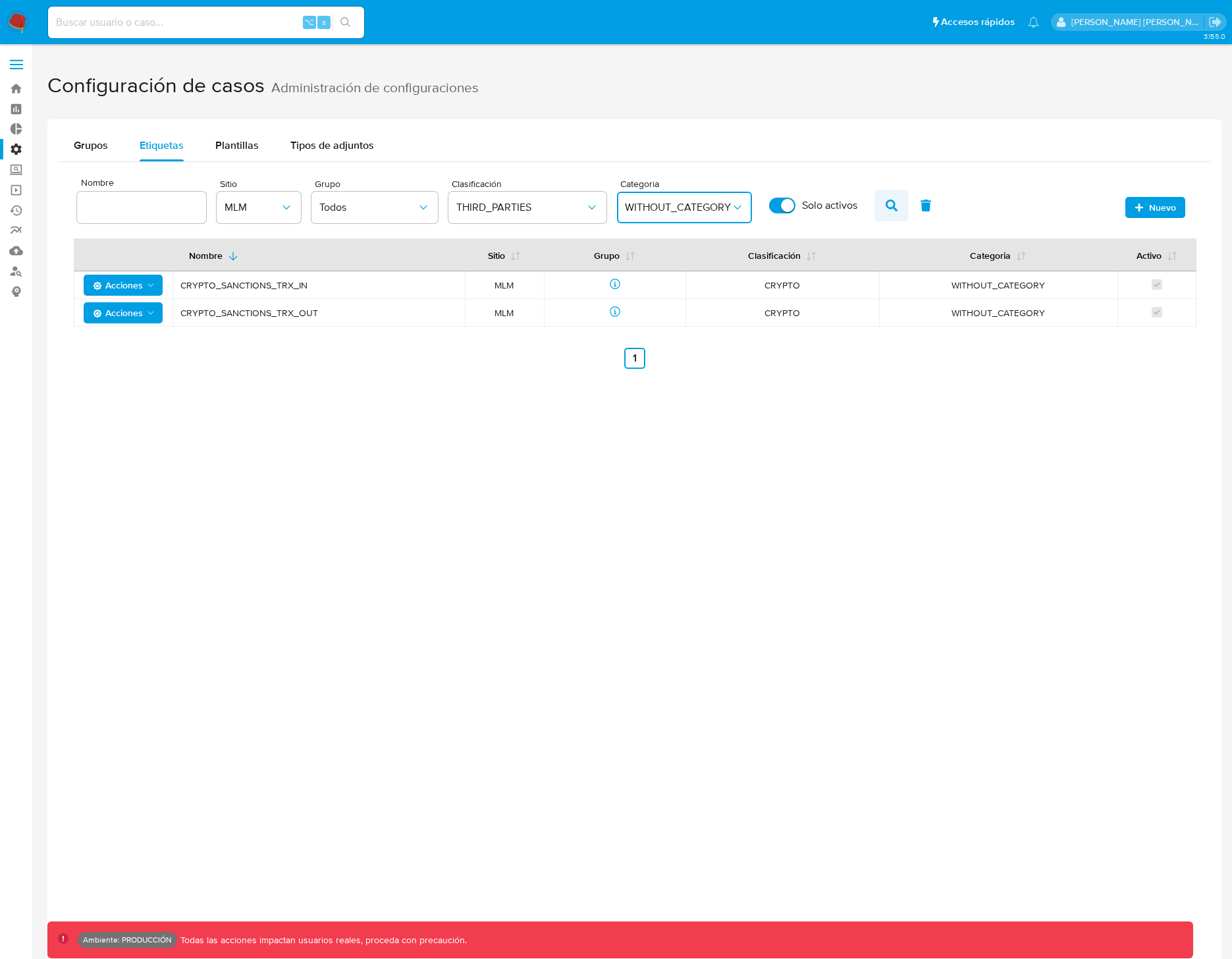
click at [886, 204] on icon "button" at bounding box center [891, 205] width 12 height 12
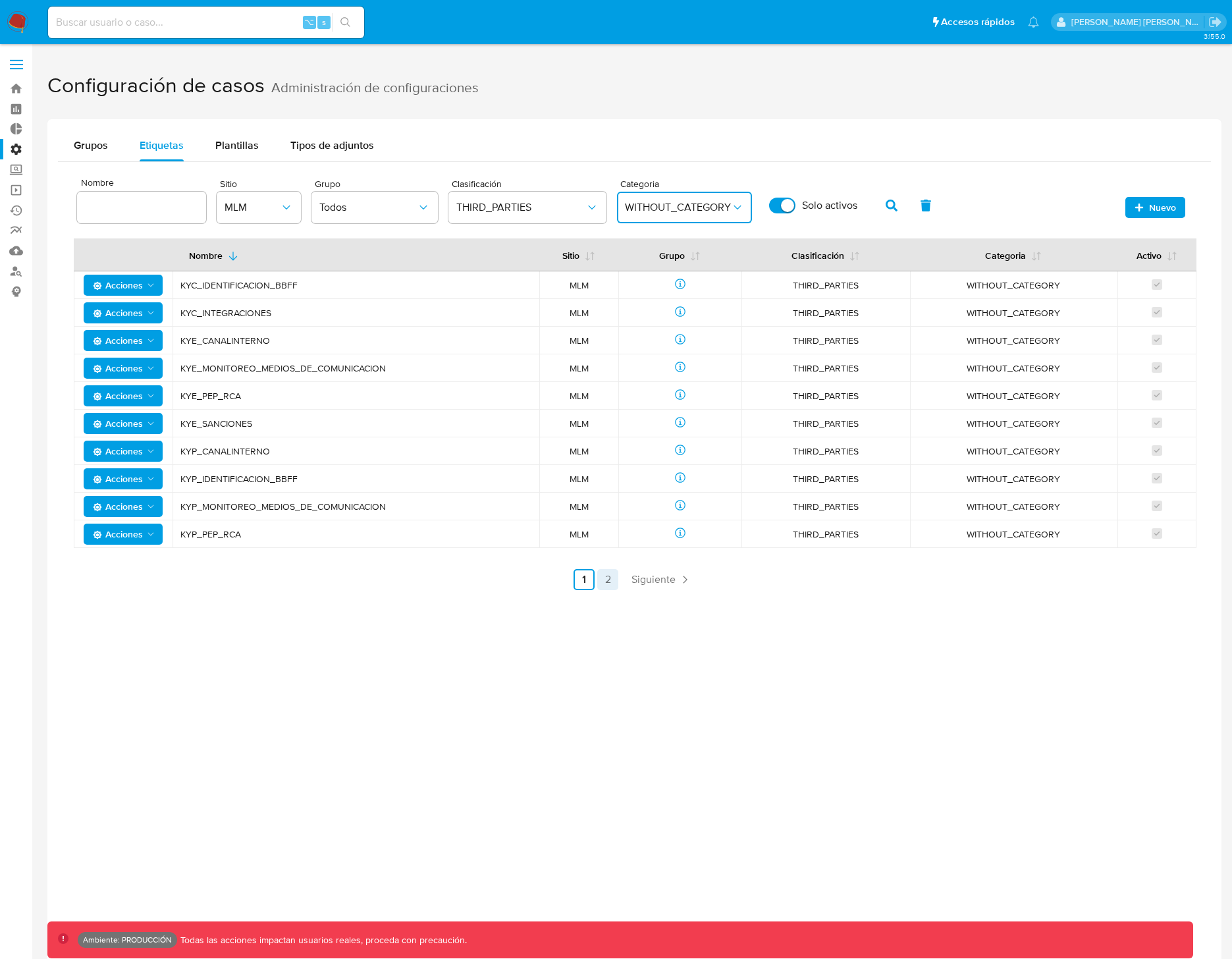
click at [602, 580] on link "2" at bounding box center [608, 579] width 21 height 21
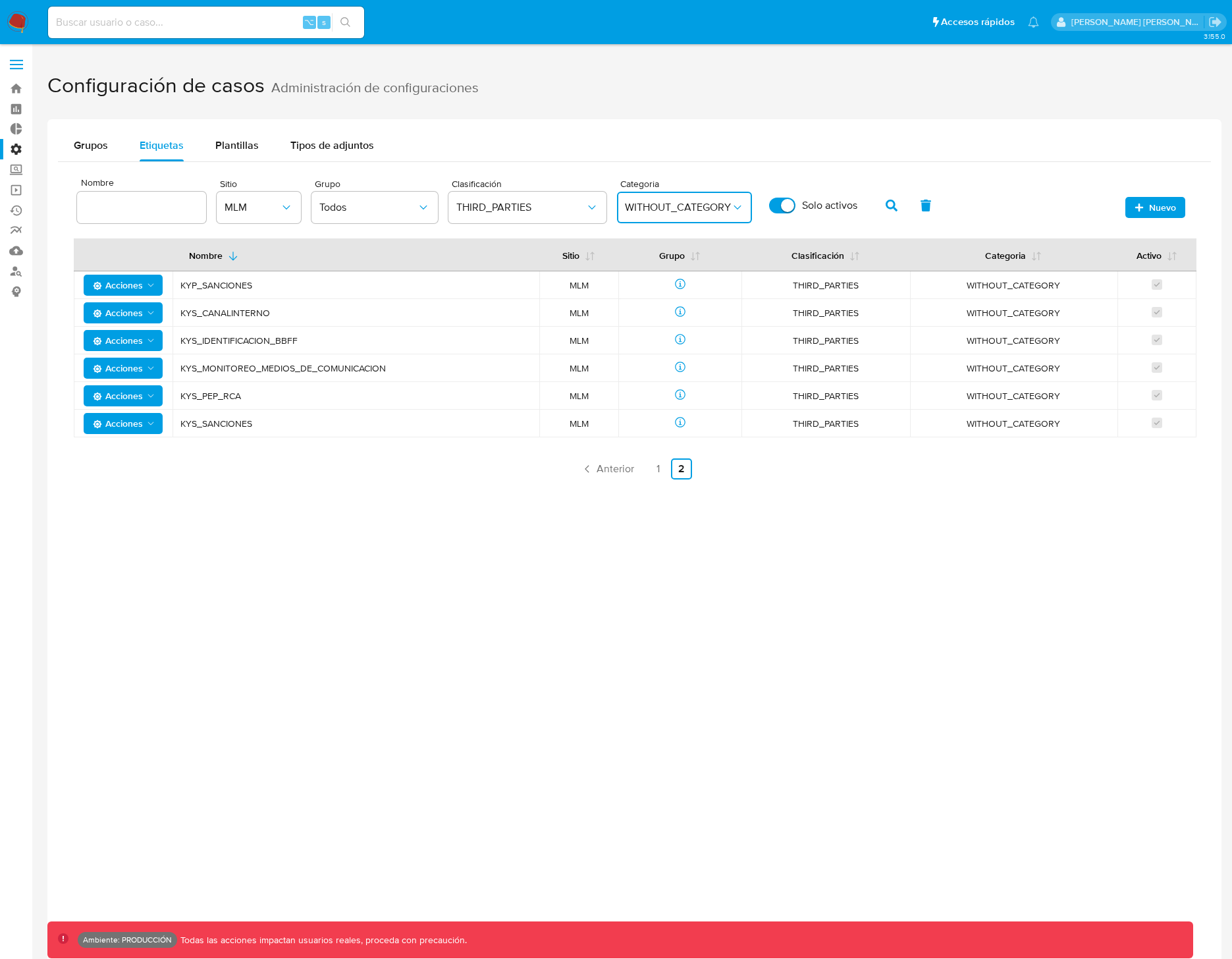
click at [230, 312] on span "KYS_CANALINTERNO" at bounding box center [356, 313] width 351 height 12
